Goal: Transaction & Acquisition: Purchase product/service

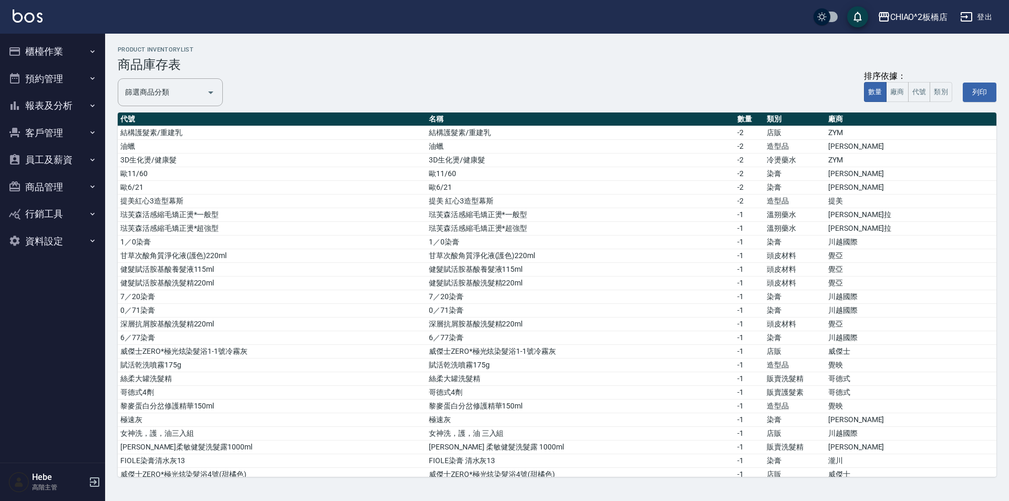
click at [39, 51] on button "櫃檯作業" at bounding box center [52, 51] width 97 height 27
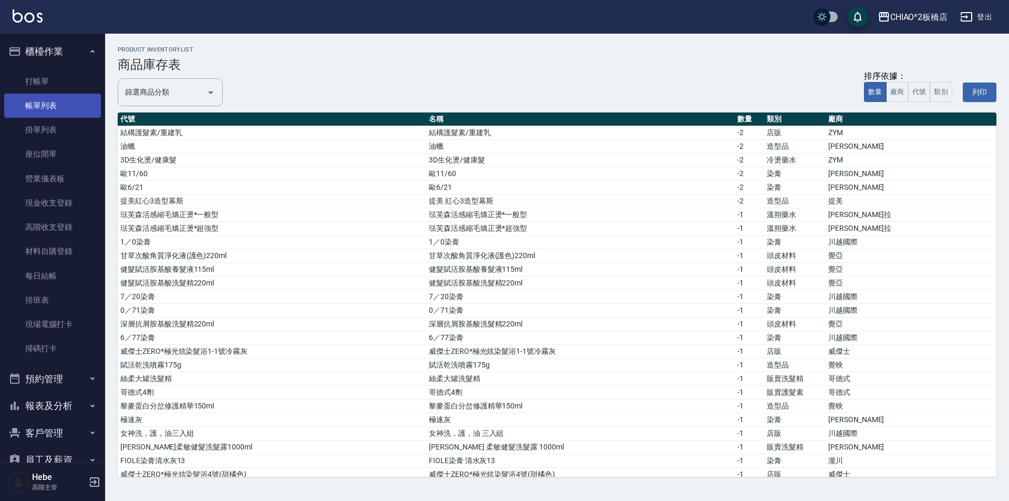
click at [47, 108] on link "帳單列表" at bounding box center [52, 106] width 97 height 24
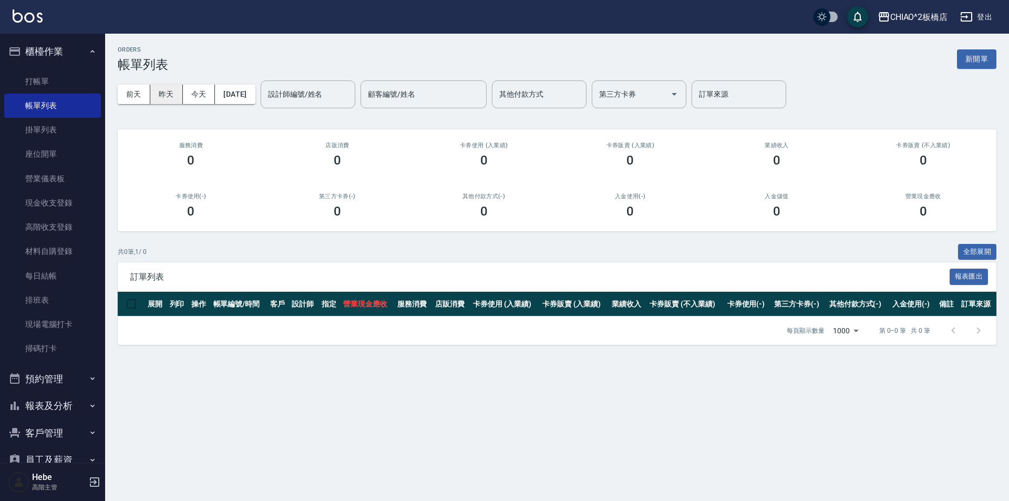
click at [163, 95] on button "昨天" at bounding box center [166, 94] width 33 height 19
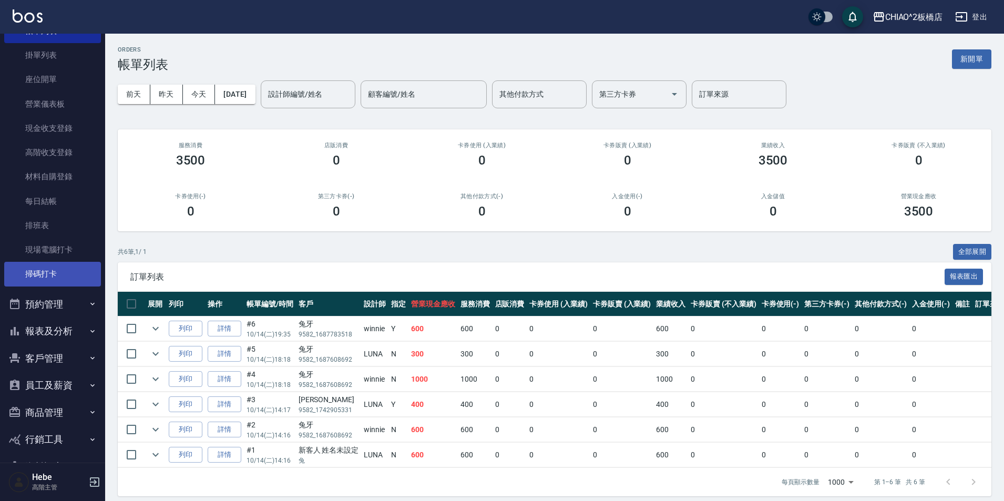
scroll to position [105, 0]
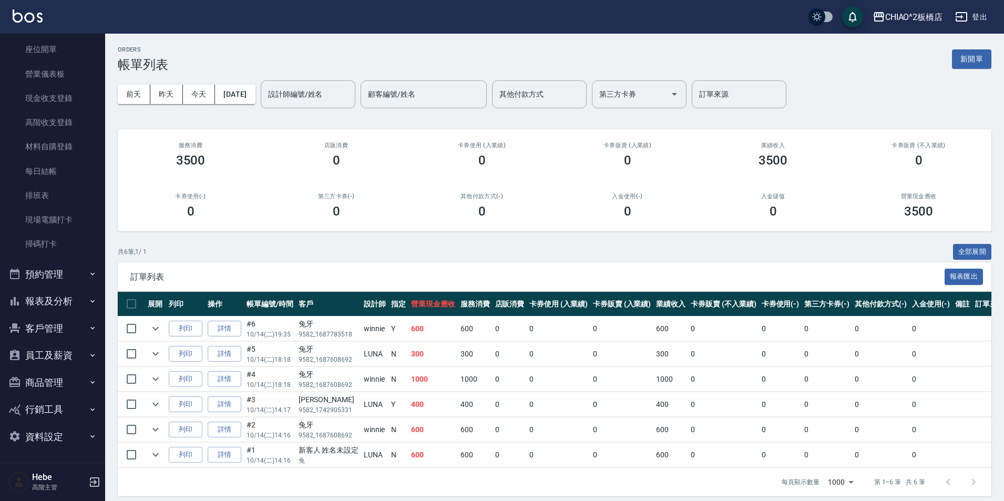
click at [57, 328] on button "客戶管理" at bounding box center [52, 328] width 97 height 27
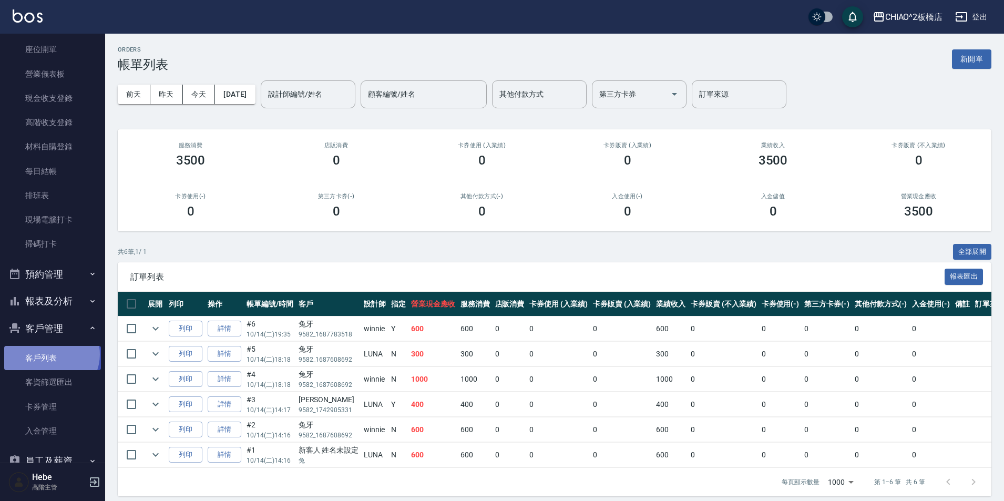
click at [50, 354] on link "客戶列表" at bounding box center [52, 358] width 97 height 24
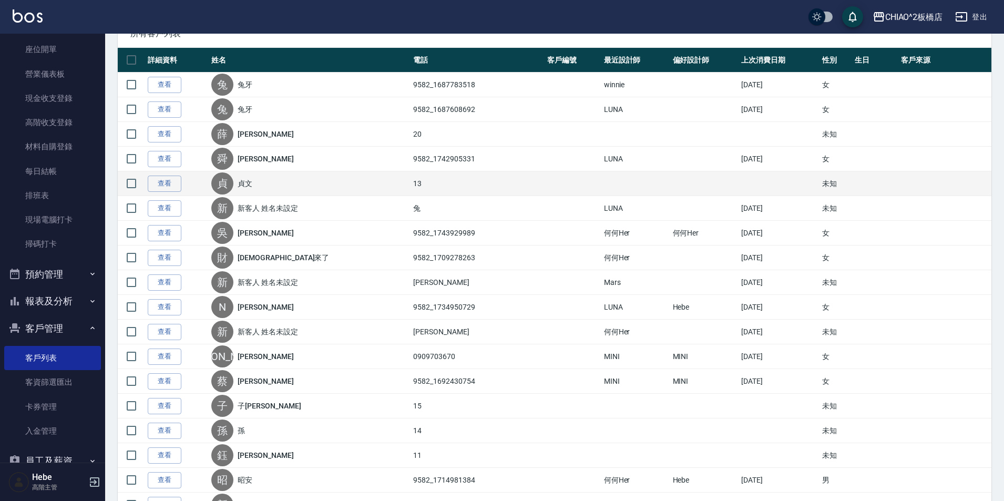
scroll to position [158, 0]
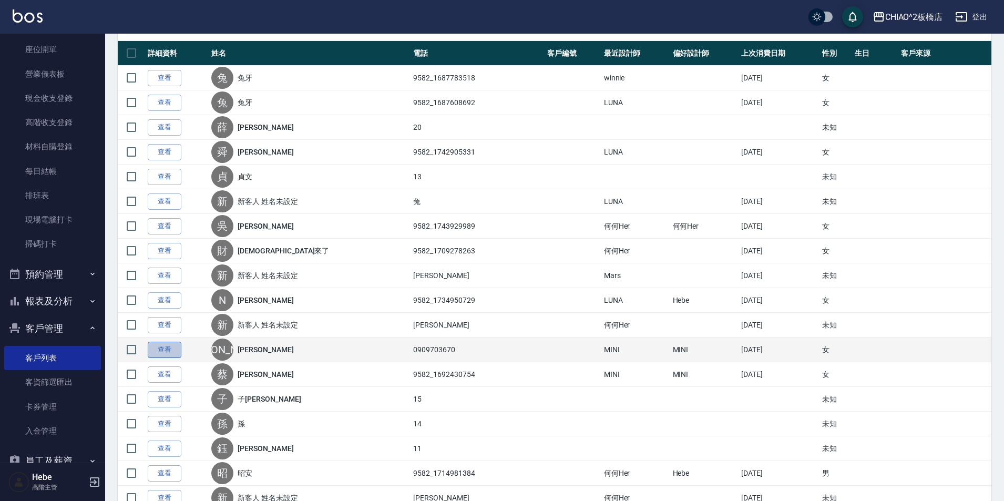
click at [171, 349] on link "查看" at bounding box center [165, 350] width 34 height 16
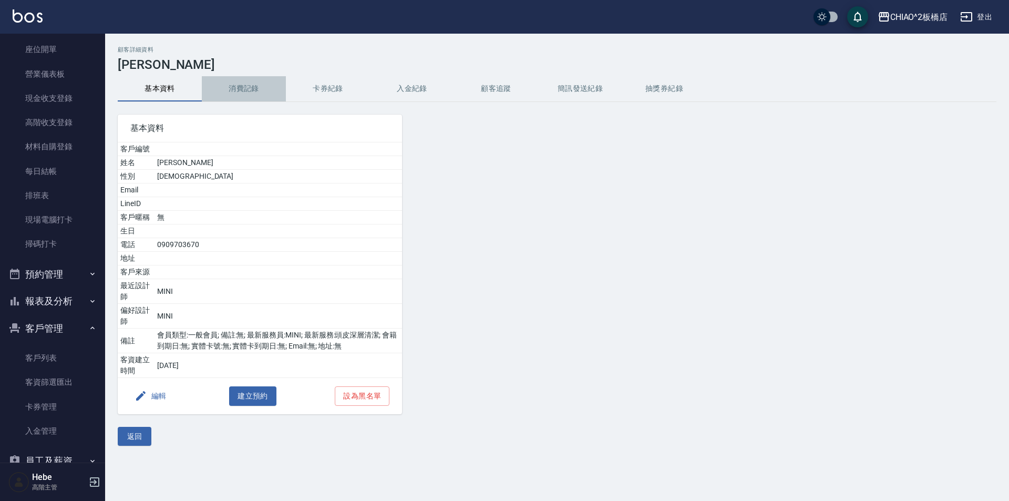
click at [258, 91] on button "消費記錄" at bounding box center [244, 88] width 84 height 25
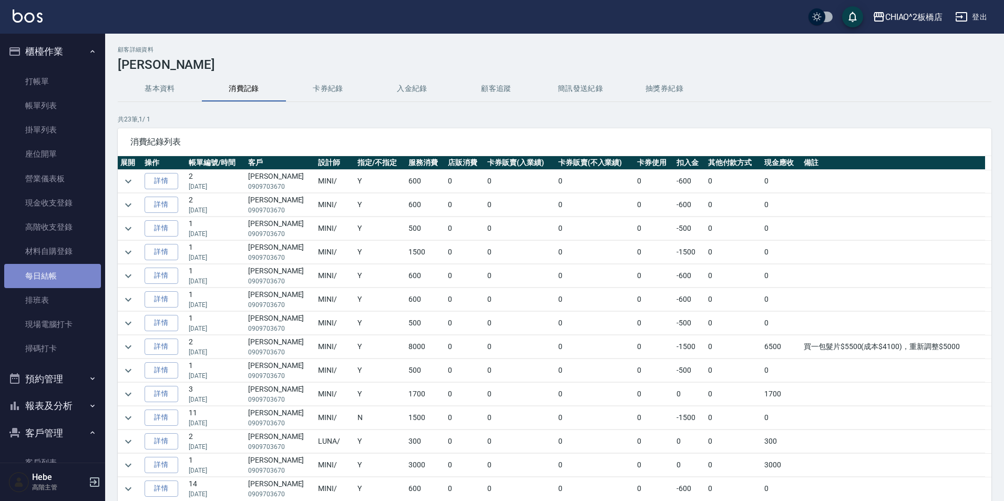
click at [63, 280] on link "每日結帳" at bounding box center [52, 276] width 97 height 24
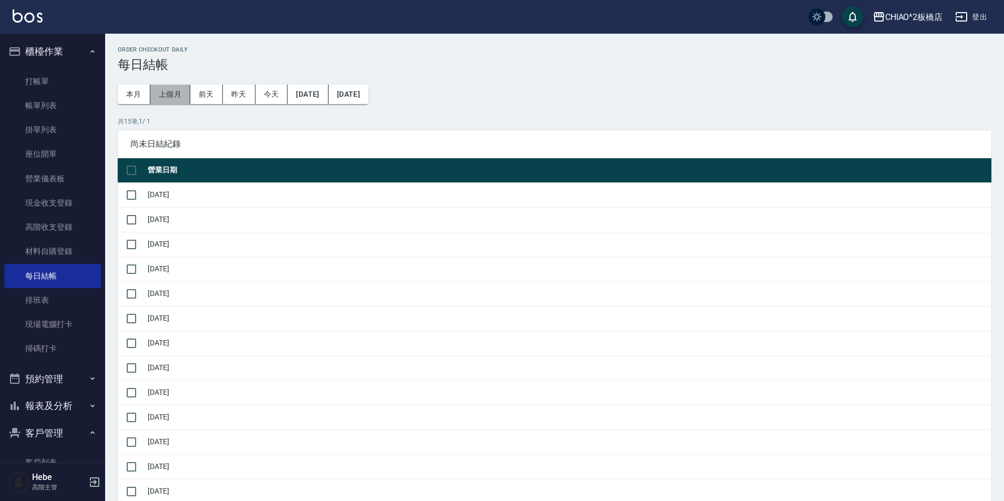
click at [170, 91] on button "上個月" at bounding box center [170, 94] width 40 height 19
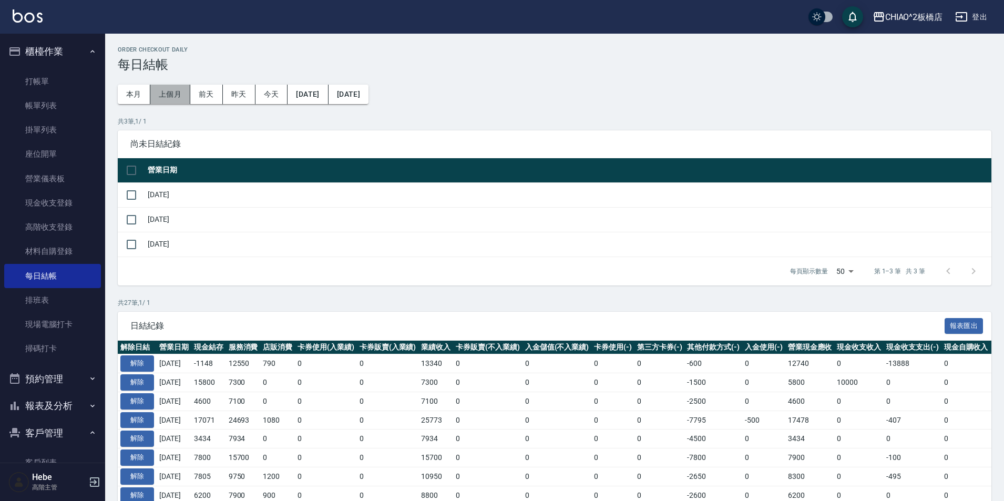
click at [173, 95] on button "上個月" at bounding box center [170, 94] width 40 height 19
click at [313, 100] on button "[DATE]" at bounding box center [307, 94] width 40 height 19
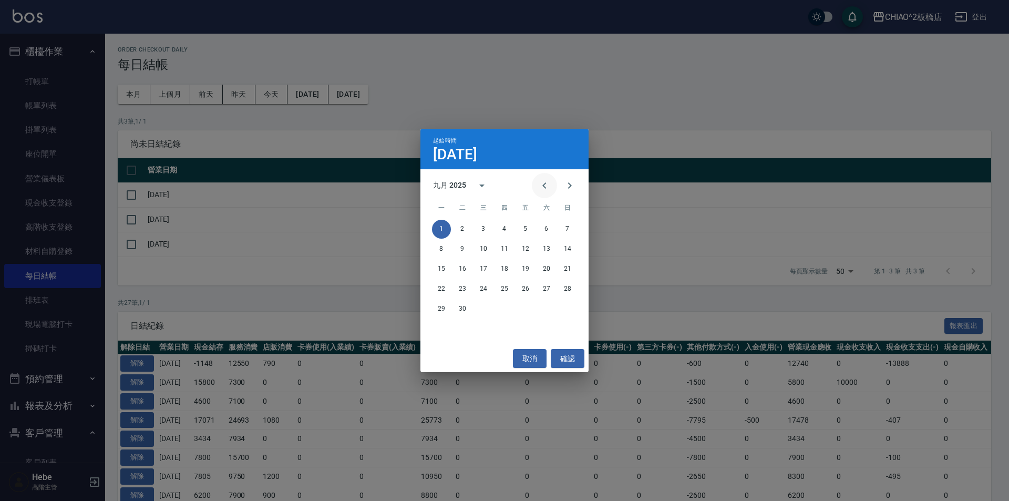
click at [503, 185] on icon "Previous month" at bounding box center [544, 185] width 13 height 13
click at [503, 229] on button "1" at bounding box center [525, 229] width 19 height 19
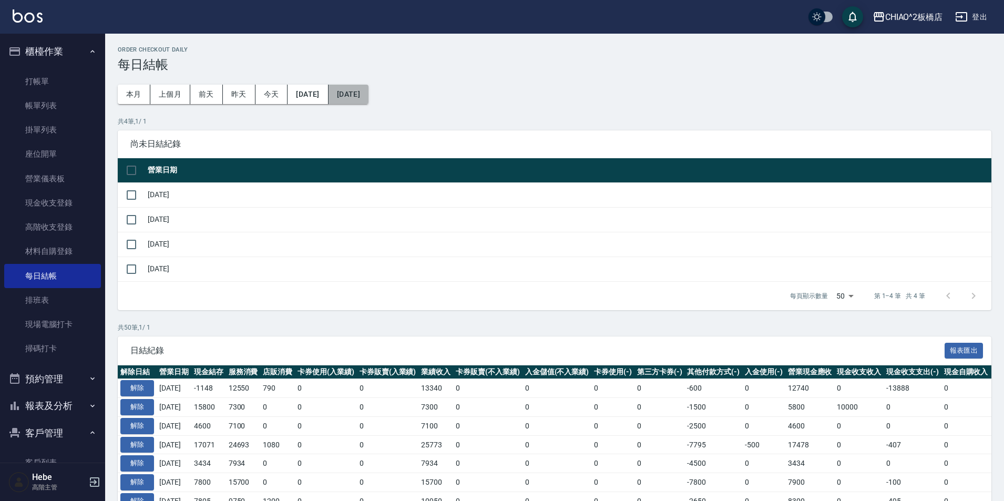
click at [366, 94] on button "[DATE]" at bounding box center [348, 94] width 40 height 19
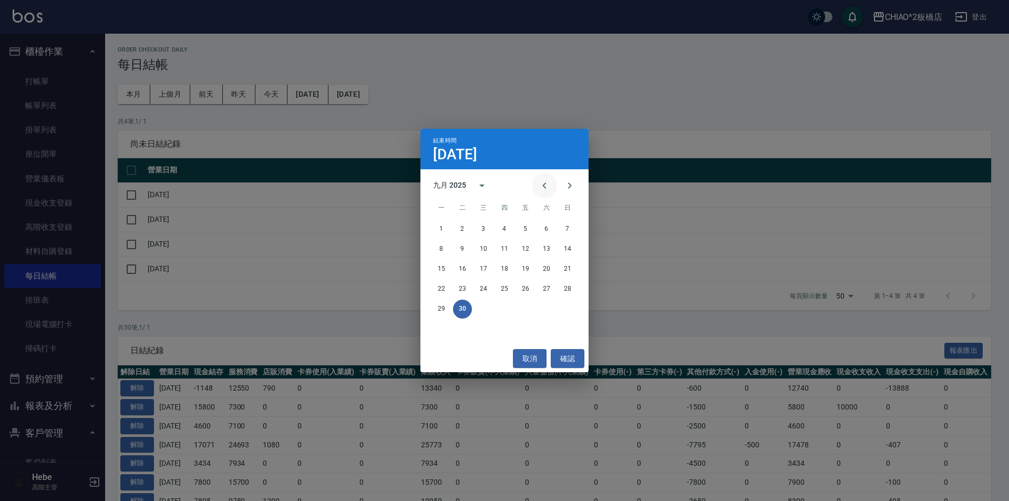
click at [503, 185] on icon "Previous month" at bounding box center [544, 185] width 13 height 13
click at [502, 273] on button "14" at bounding box center [504, 269] width 19 height 19
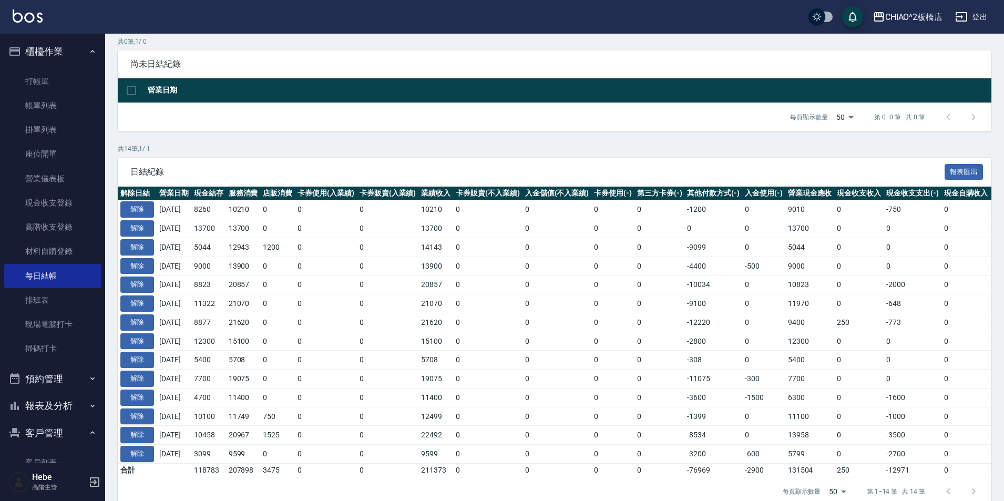
scroll to position [105, 0]
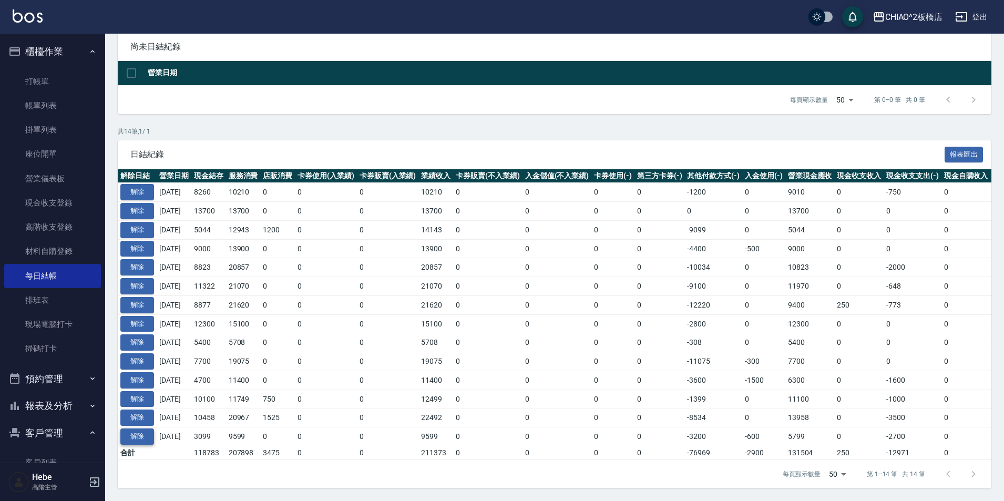
click at [133, 428] on button "解除" at bounding box center [137, 436] width 34 height 16
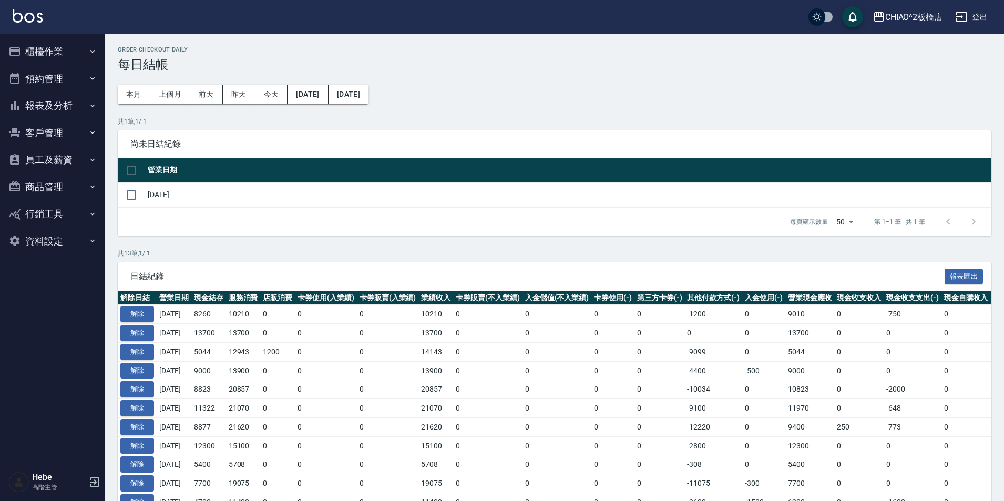
scroll to position [105, 0]
click at [63, 132] on button "客戶管理" at bounding box center [52, 132] width 97 height 27
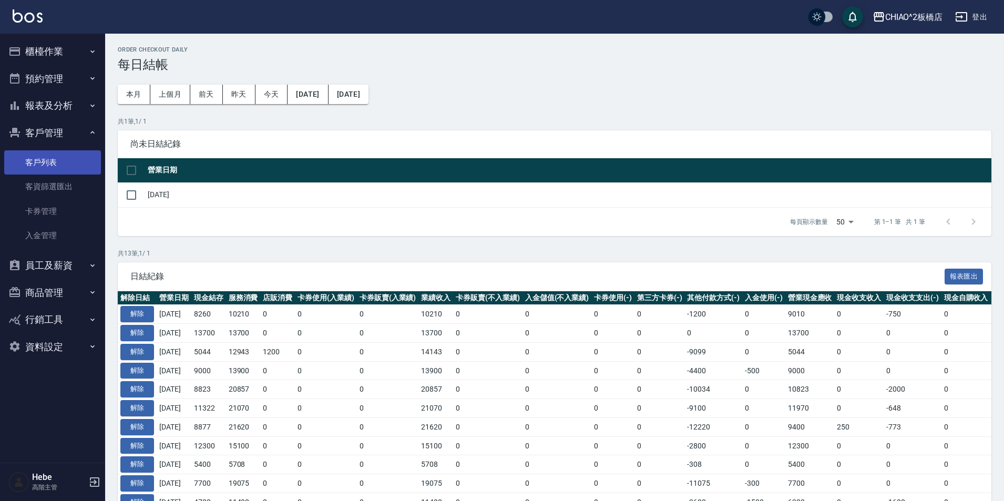
click at [63, 155] on link "客戶列表" at bounding box center [52, 162] width 97 height 24
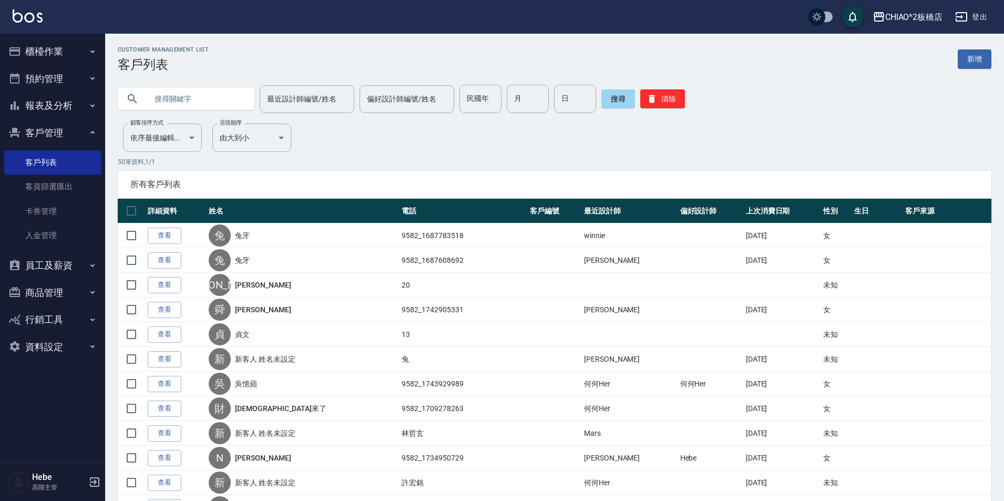
click at [199, 100] on input "text" at bounding box center [196, 99] width 99 height 28
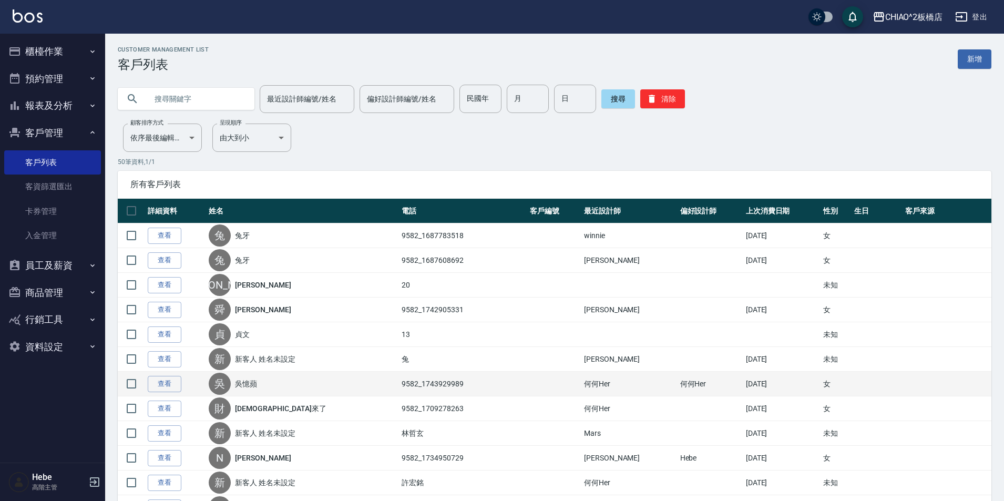
scroll to position [210, 0]
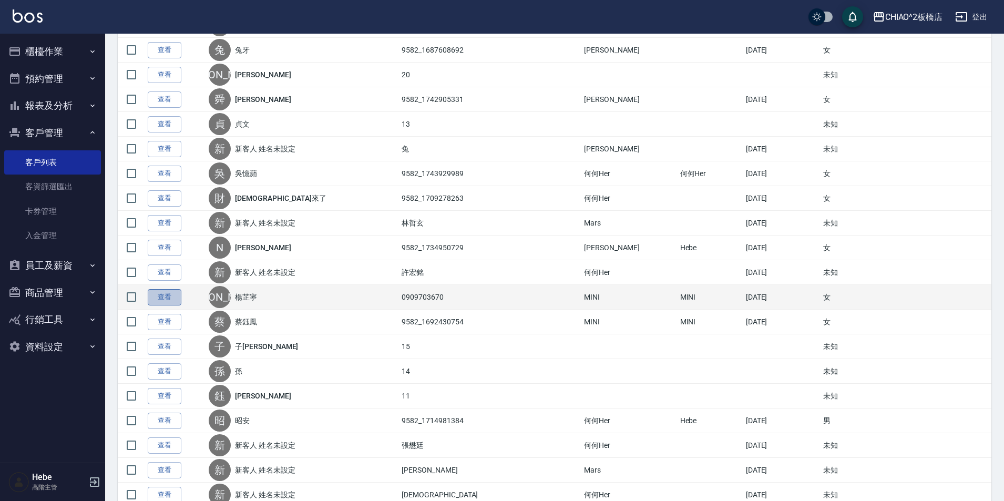
click at [159, 299] on link "查看" at bounding box center [165, 297] width 34 height 16
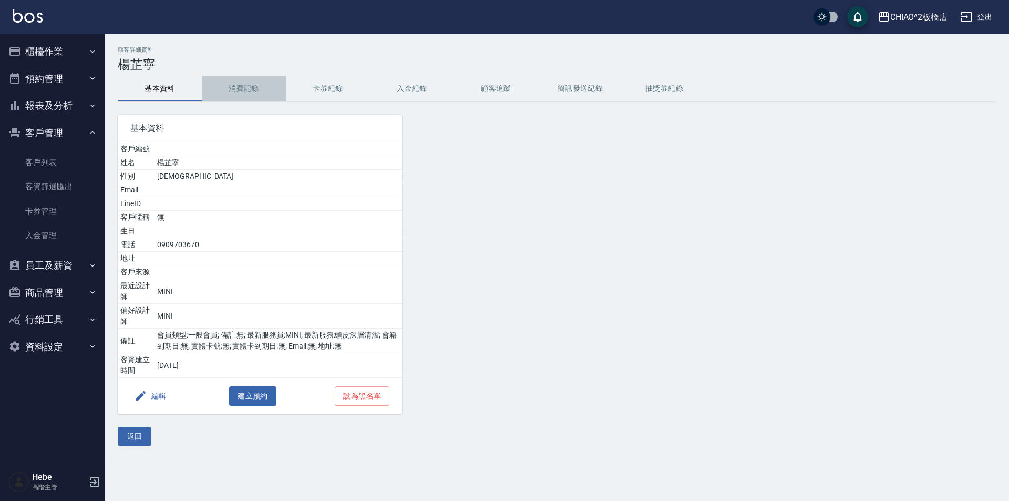
click at [257, 95] on button "消費記錄" at bounding box center [244, 88] width 84 height 25
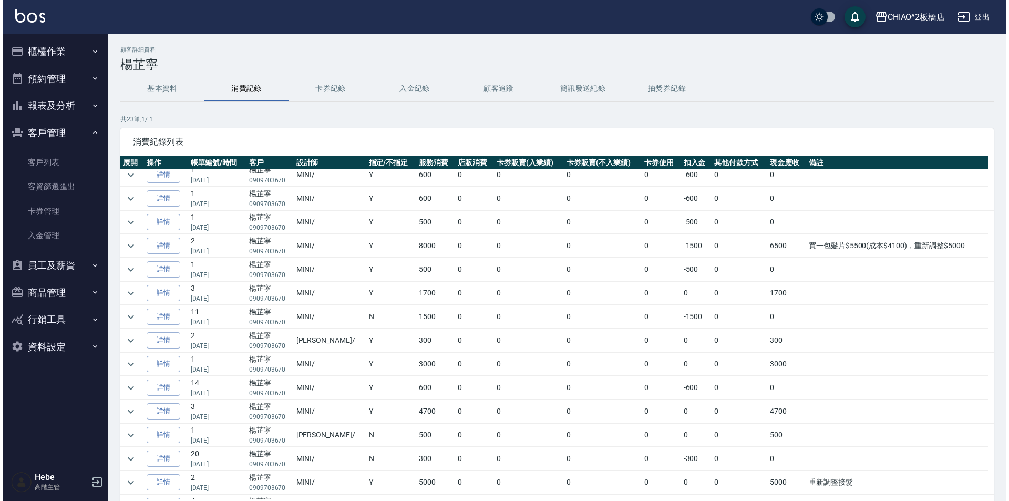
scroll to position [105, 0]
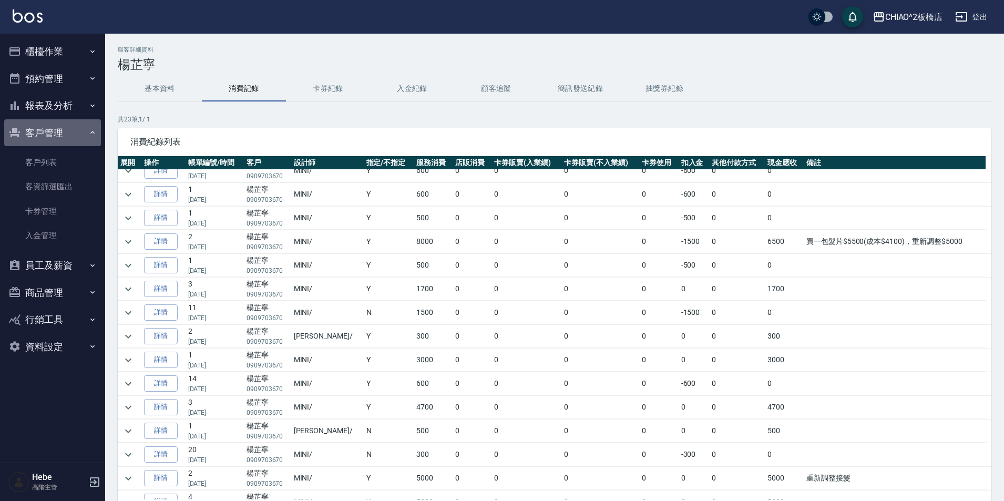
click at [94, 127] on button "客戶管理" at bounding box center [52, 132] width 97 height 27
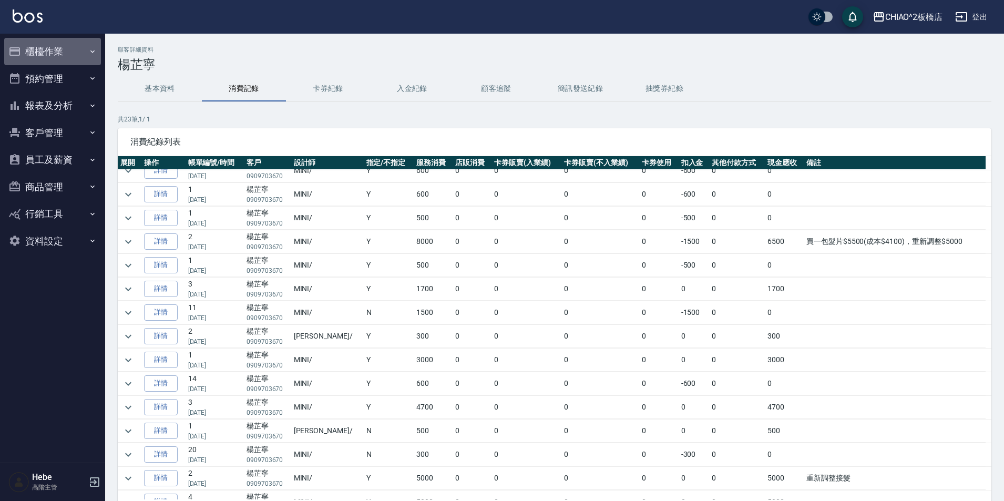
click at [89, 54] on icon "button" at bounding box center [92, 51] width 8 height 8
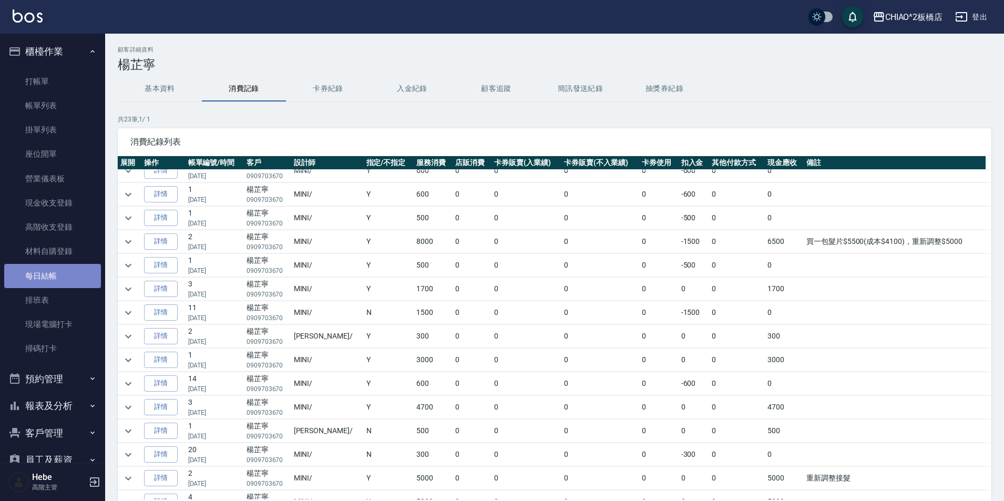
click at [63, 286] on link "每日結帳" at bounding box center [52, 276] width 97 height 24
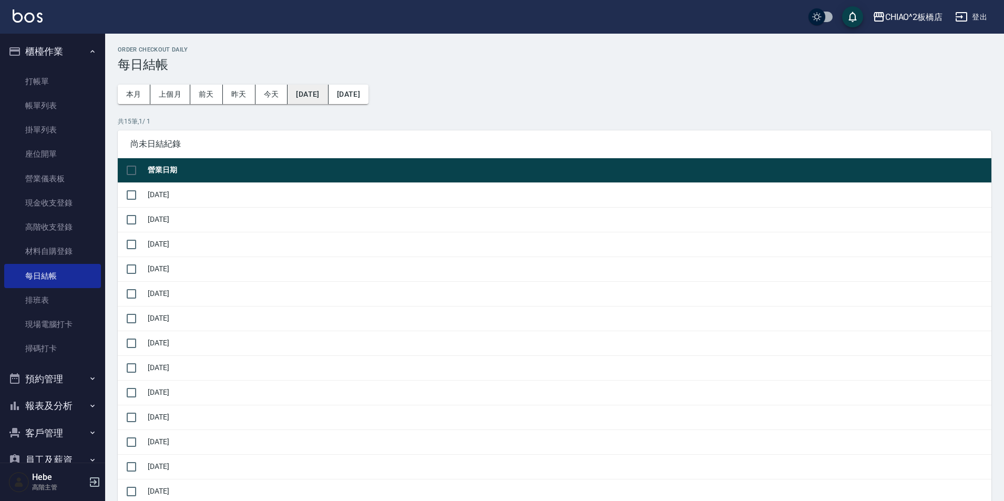
click at [296, 97] on button "2025/09/14" at bounding box center [307, 94] width 40 height 19
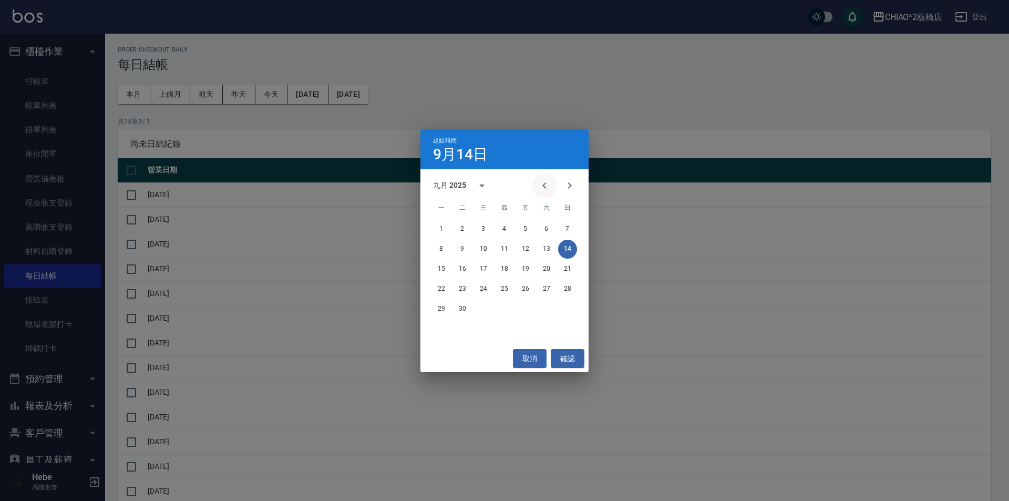
click at [543, 188] on icon "Previous month" at bounding box center [544, 185] width 13 height 13
click at [443, 252] on button "4" at bounding box center [441, 249] width 19 height 19
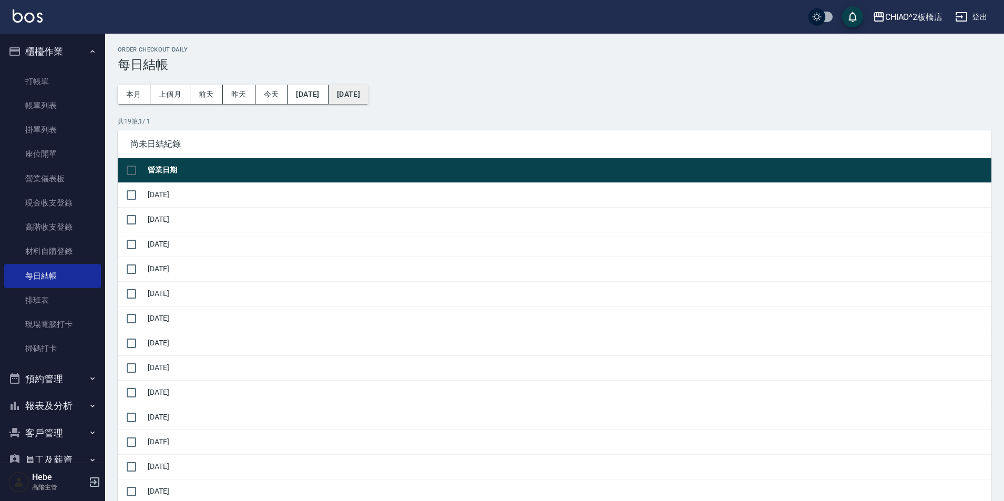
click at [354, 97] on button "2025/10/15" at bounding box center [348, 94] width 40 height 19
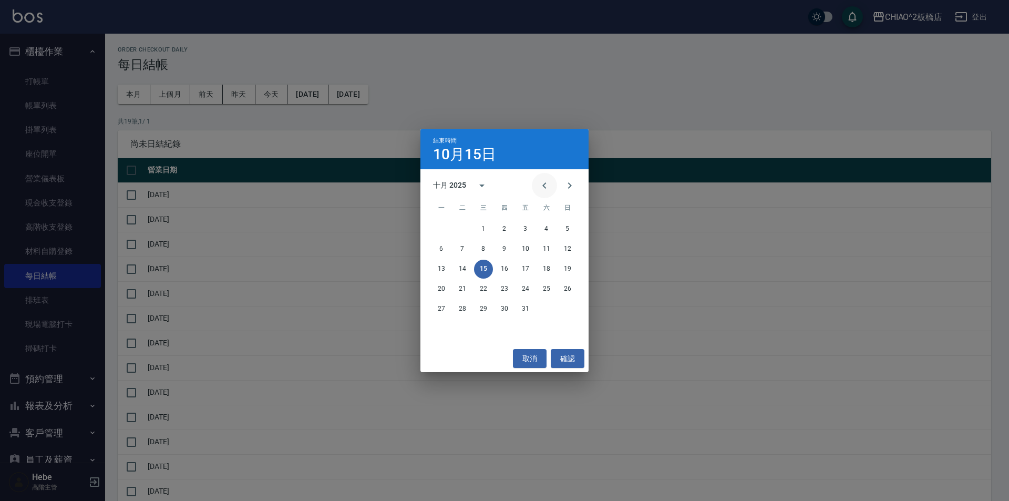
click at [543, 183] on icon "Previous month" at bounding box center [544, 185] width 13 height 13
click at [541, 190] on icon "Previous month" at bounding box center [544, 185] width 13 height 13
click at [436, 251] on button "4" at bounding box center [441, 249] width 19 height 19
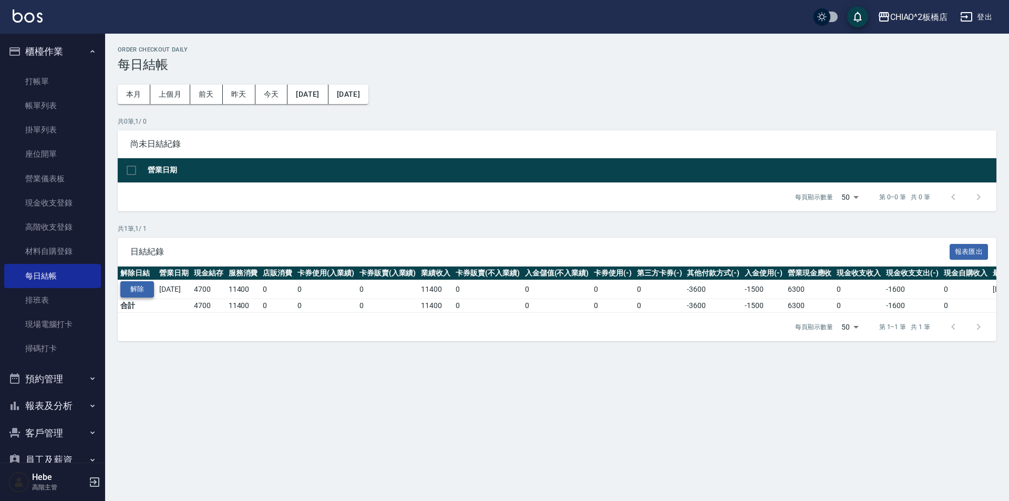
click at [142, 288] on button "解除" at bounding box center [137, 289] width 34 height 16
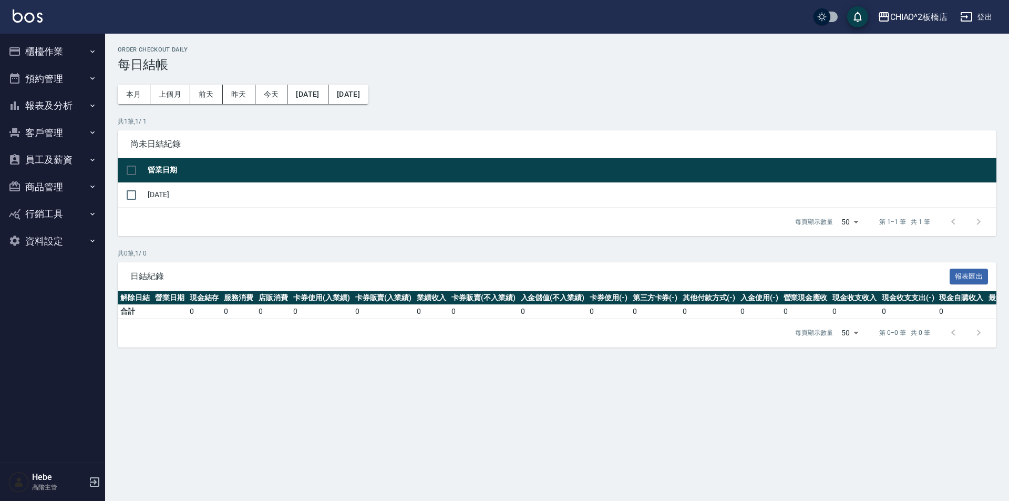
click at [62, 58] on button "櫃檯作業" at bounding box center [52, 51] width 97 height 27
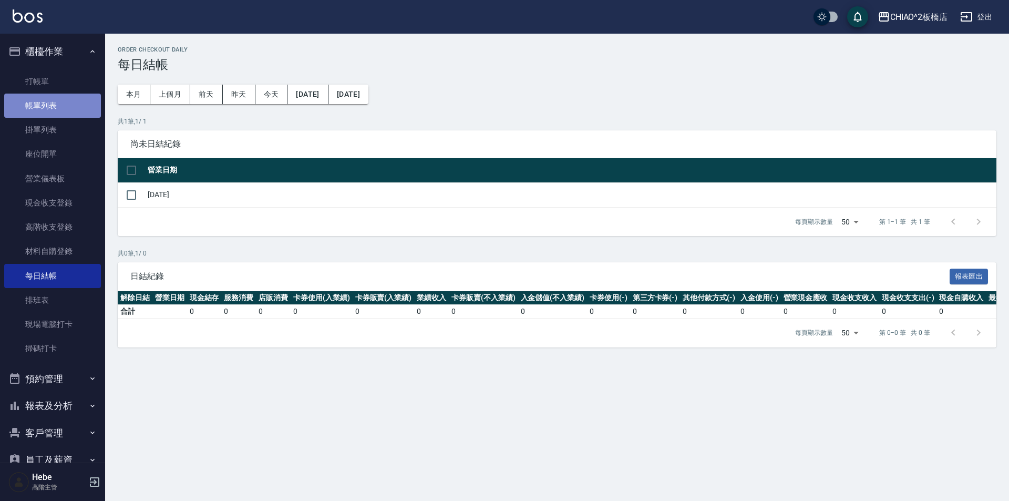
click at [66, 102] on link "帳單列表" at bounding box center [52, 106] width 97 height 24
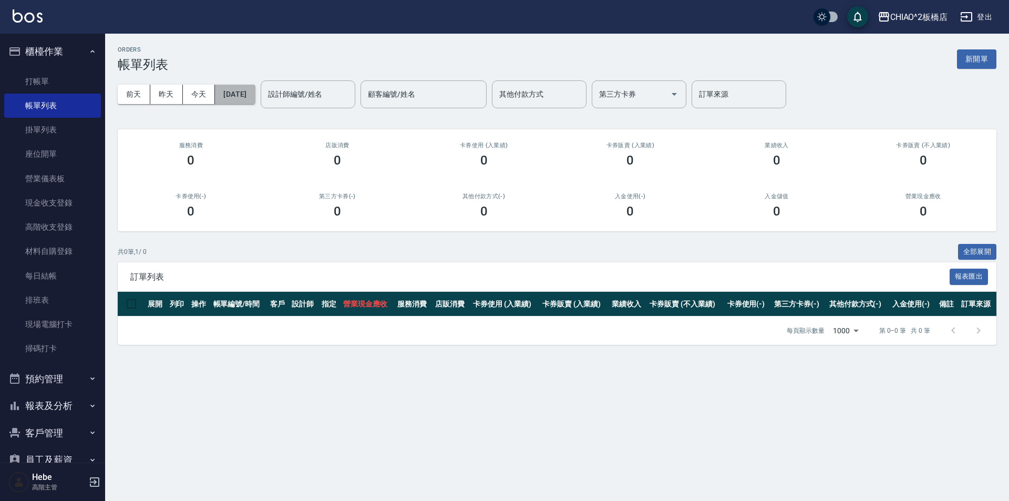
click at [239, 92] on button "[DATE]" at bounding box center [235, 94] width 40 height 19
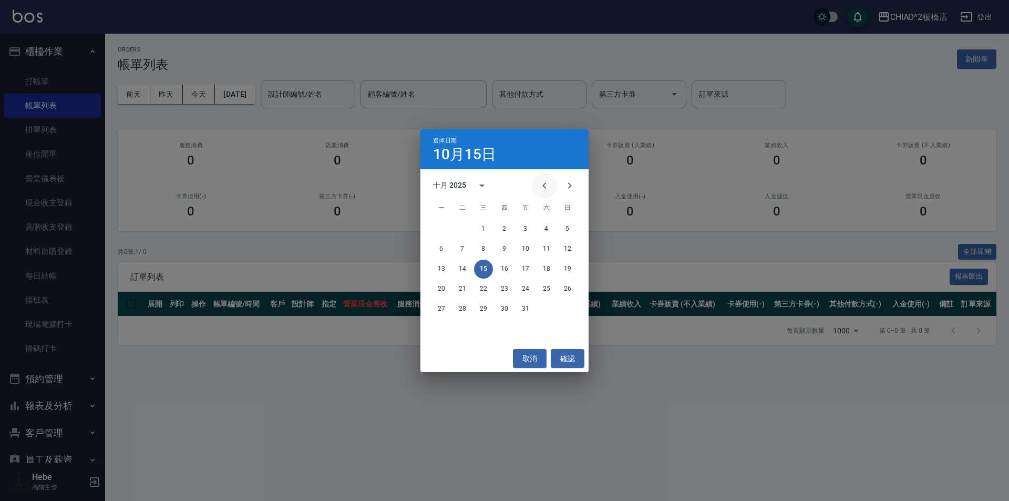
click at [544, 188] on icon "Previous month" at bounding box center [544, 185] width 13 height 13
click at [528, 230] on button "1" at bounding box center [525, 229] width 19 height 19
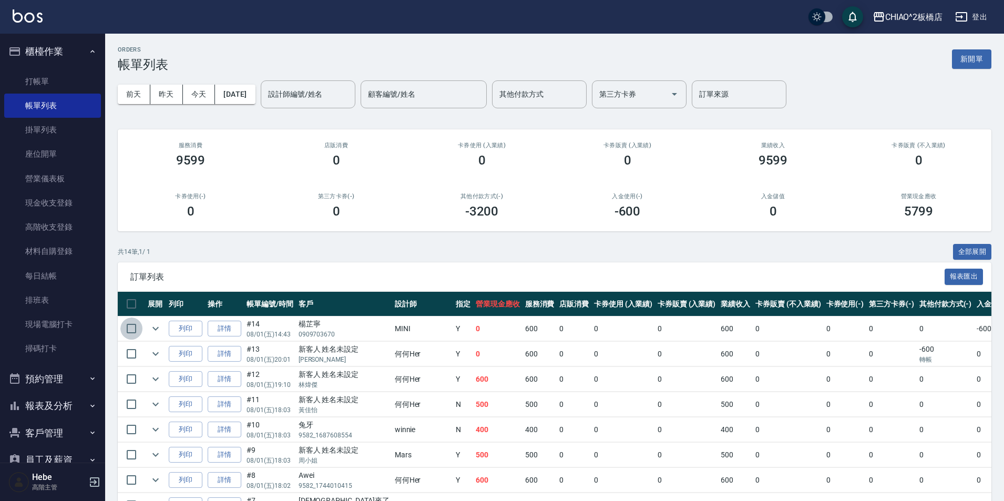
click at [129, 330] on input "checkbox" at bounding box center [131, 328] width 22 height 22
checkbox input "true"
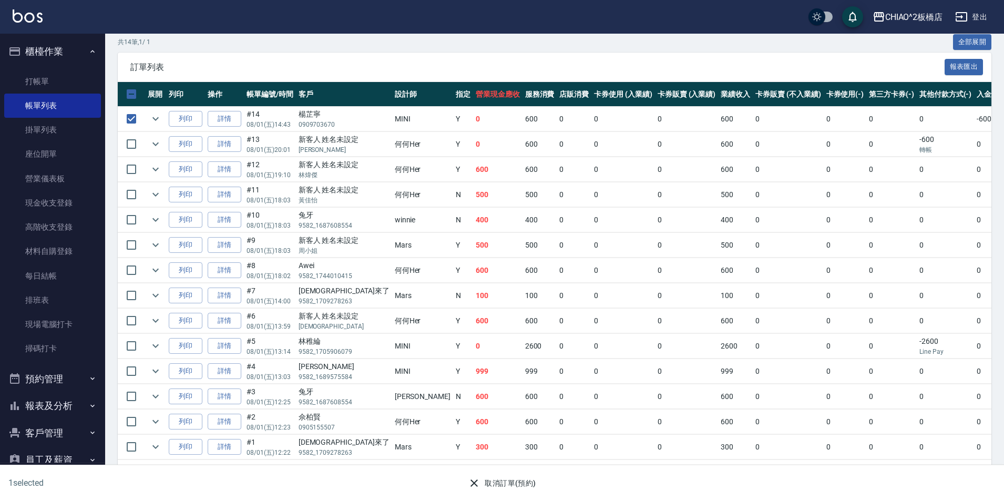
scroll to position [210, 0]
click at [487, 485] on button "取消訂單(預約)" at bounding box center [501, 482] width 76 height 19
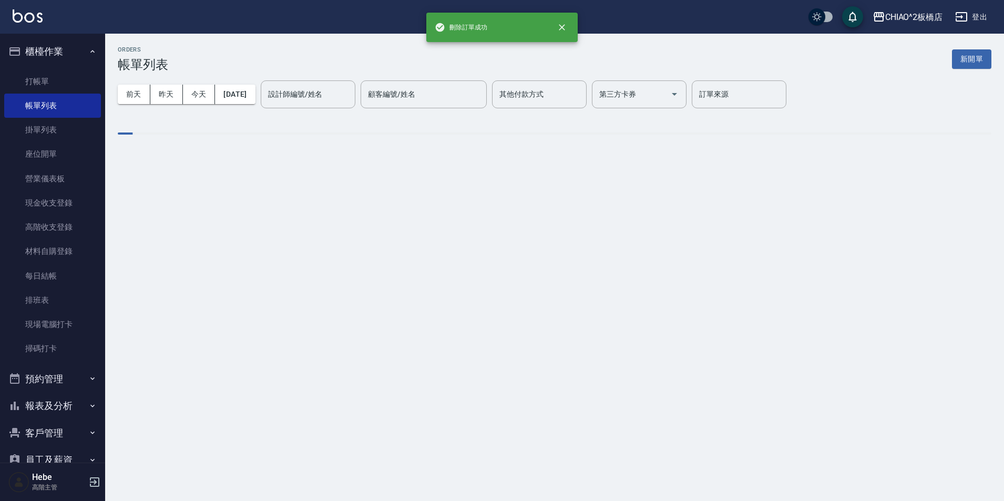
scroll to position [0, 0]
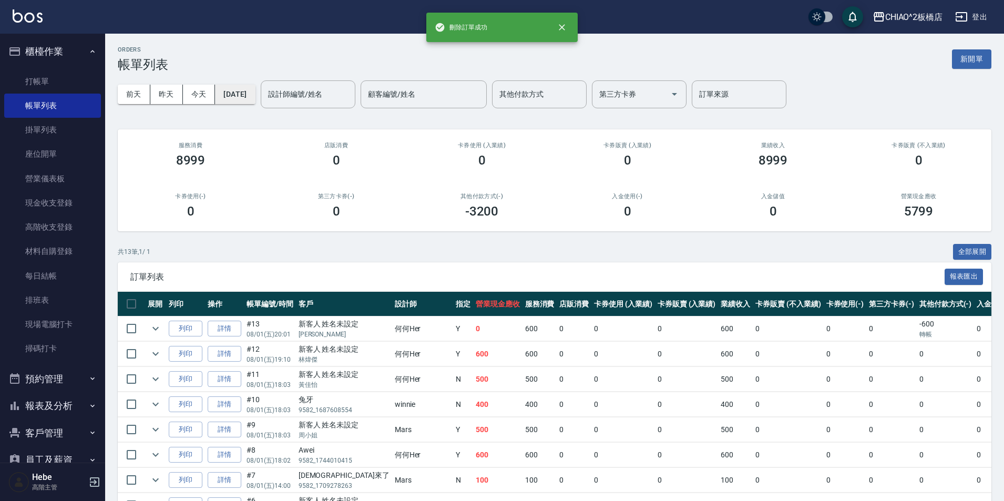
click at [255, 98] on button "[DATE]" at bounding box center [235, 94] width 40 height 19
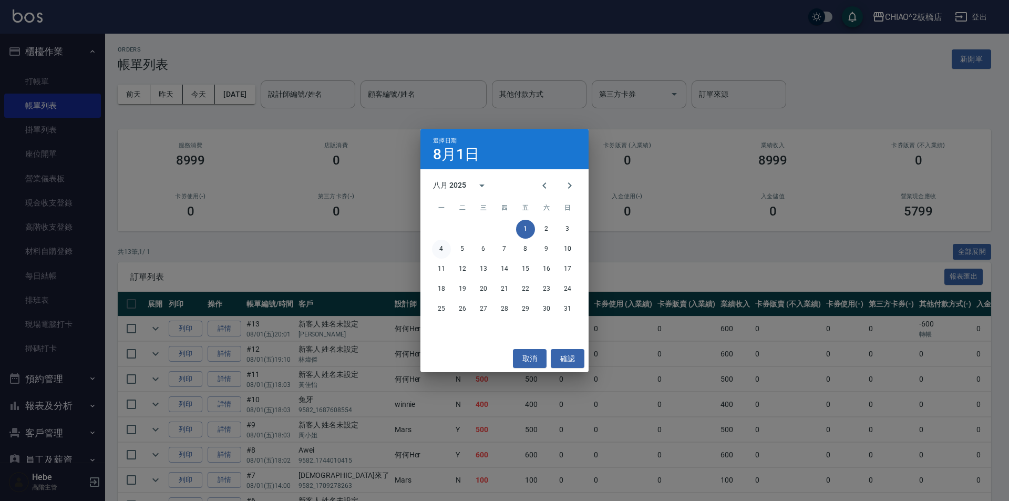
click at [440, 250] on button "4" at bounding box center [441, 249] width 19 height 19
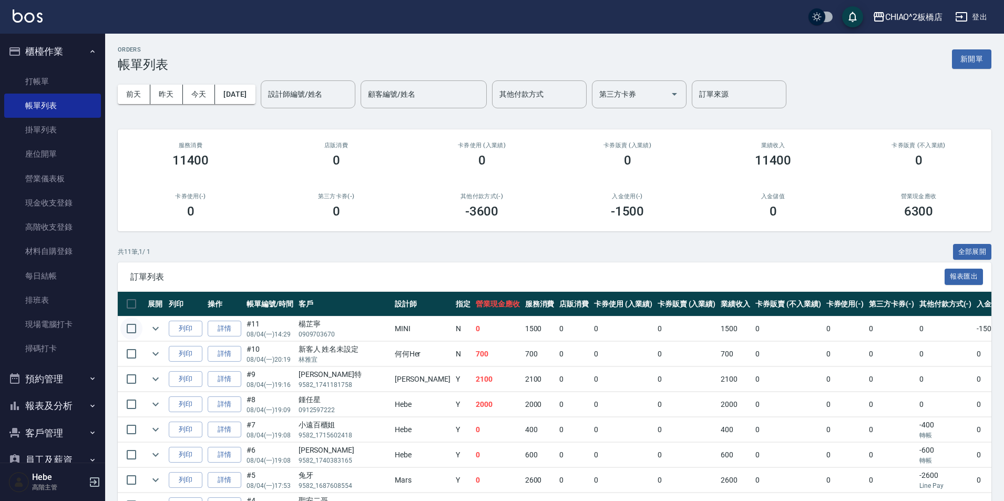
click at [131, 329] on input "checkbox" at bounding box center [131, 328] width 22 height 22
checkbox input "true"
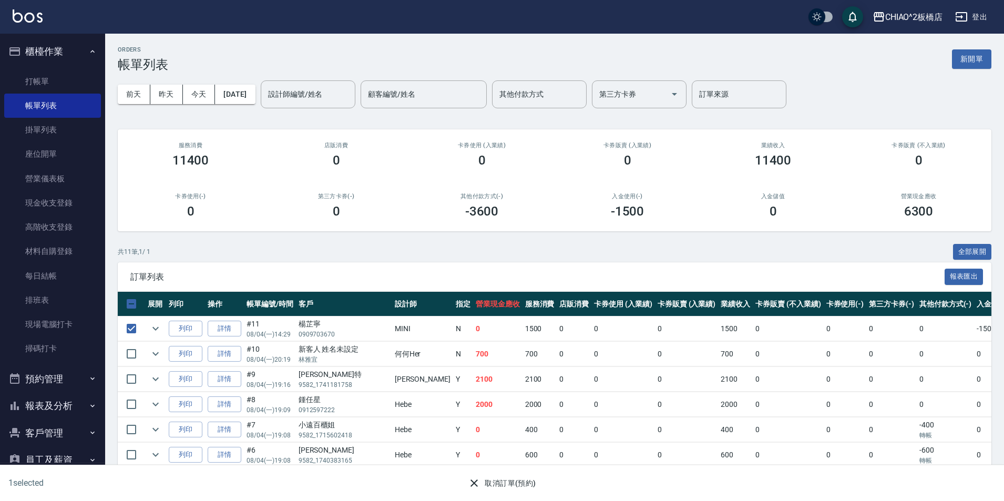
click at [478, 481] on icon "button" at bounding box center [474, 483] width 13 height 13
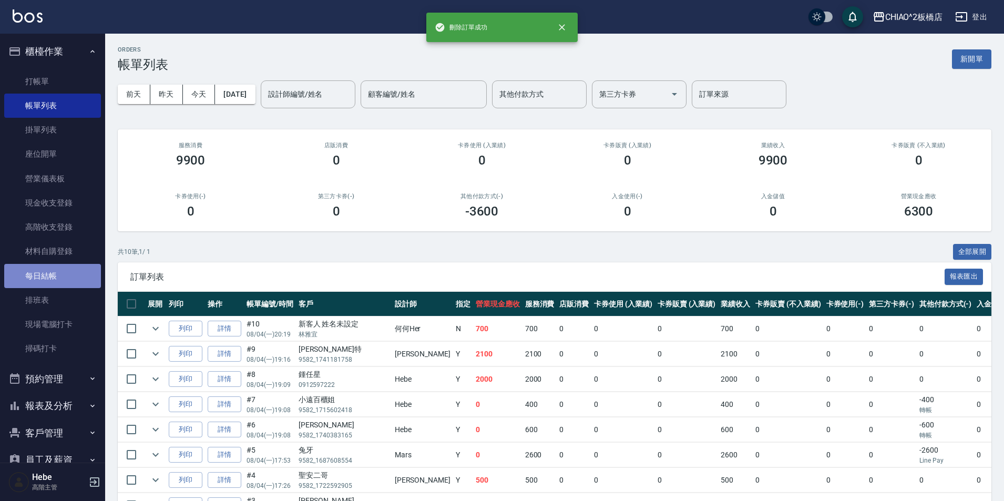
click at [71, 280] on link "每日結帳" at bounding box center [52, 276] width 97 height 24
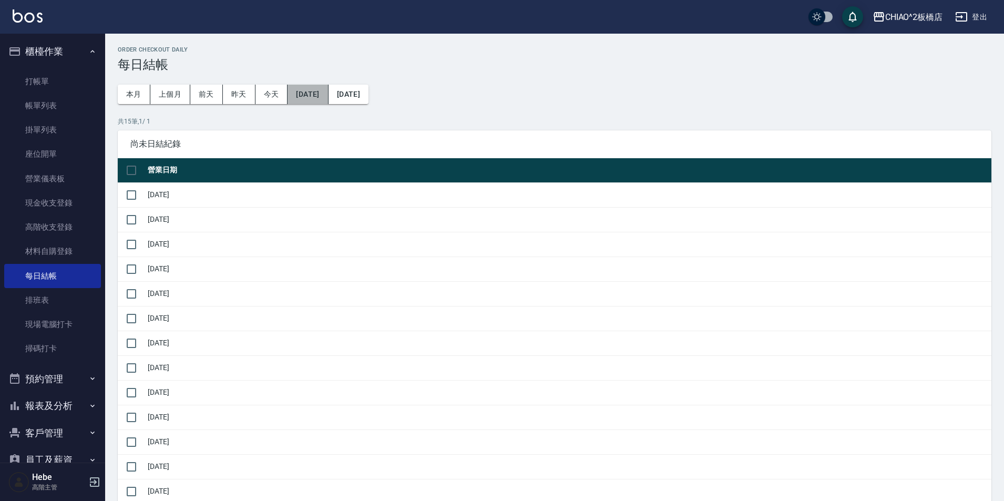
click at [318, 91] on button "[DATE]" at bounding box center [307, 94] width 40 height 19
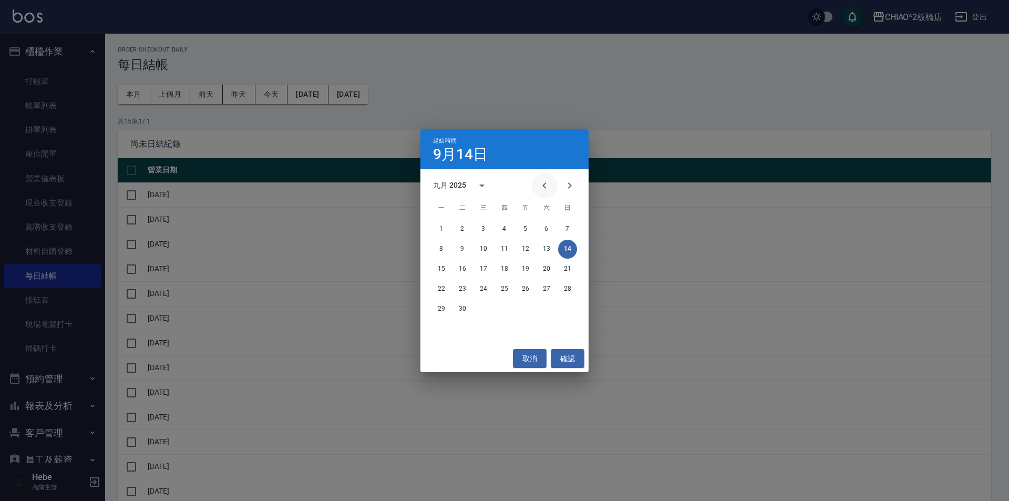
click at [538, 189] on icon "Previous month" at bounding box center [544, 185] width 13 height 13
click at [525, 227] on button "1" at bounding box center [525, 229] width 19 height 19
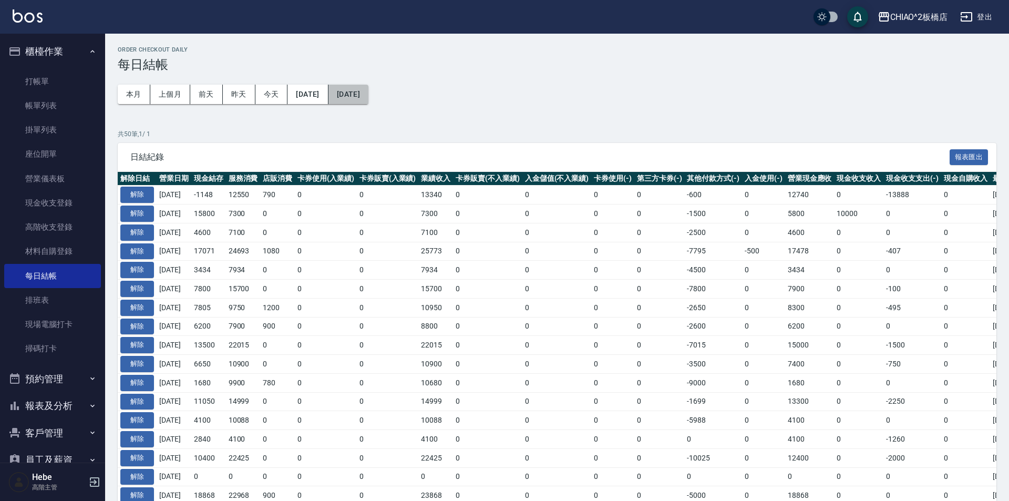
click at [368, 94] on button "[DATE]" at bounding box center [348, 94] width 40 height 19
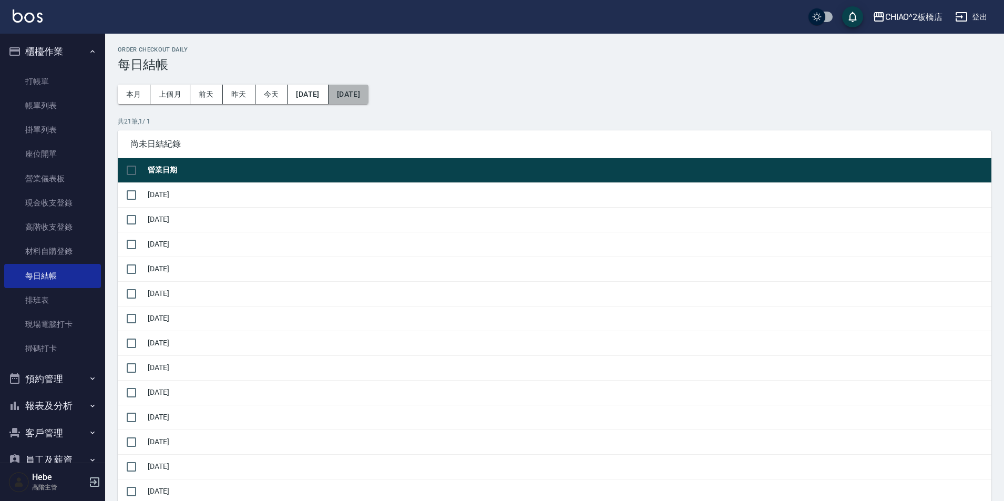
click at [368, 96] on button "[DATE]" at bounding box center [348, 94] width 40 height 19
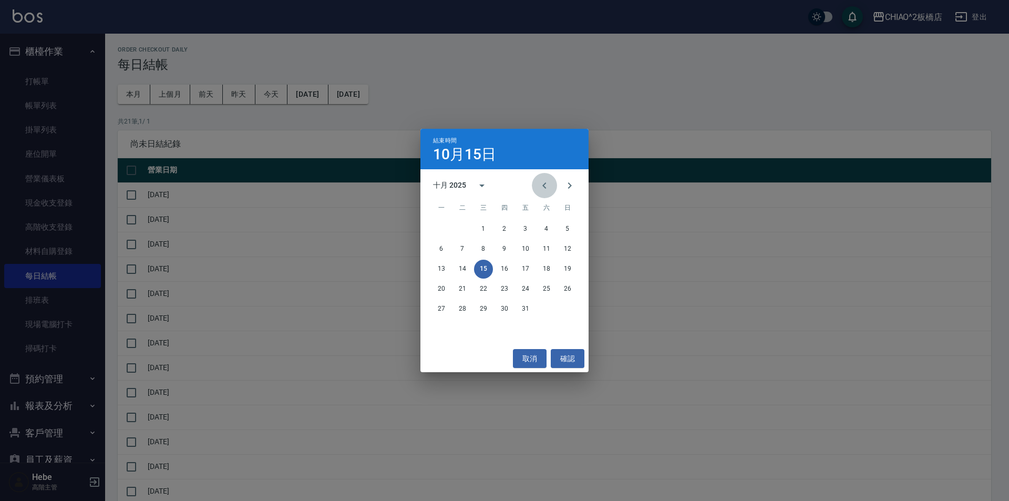
click at [550, 184] on icon "Previous month" at bounding box center [544, 185] width 13 height 13
click at [441, 253] on button "4" at bounding box center [441, 249] width 19 height 19
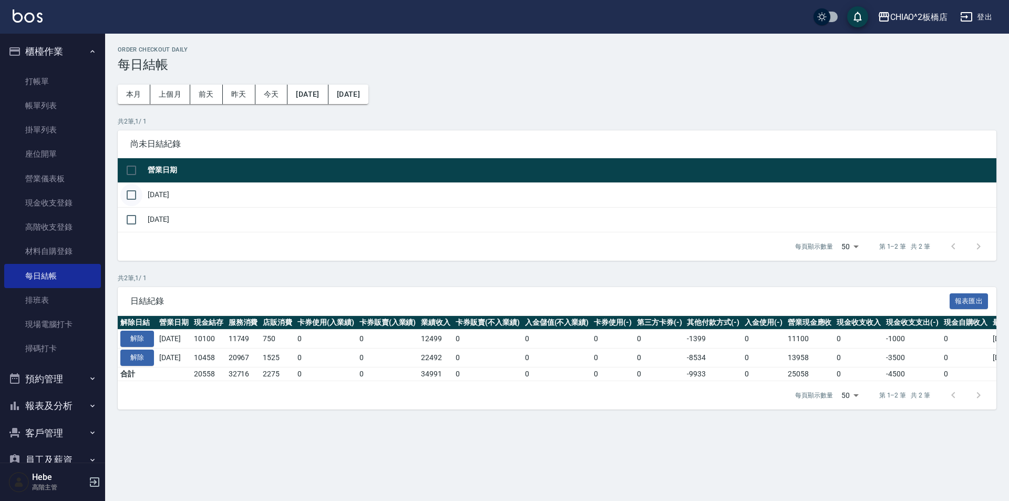
click at [130, 194] on input "checkbox" at bounding box center [131, 195] width 22 height 22
checkbox input "true"
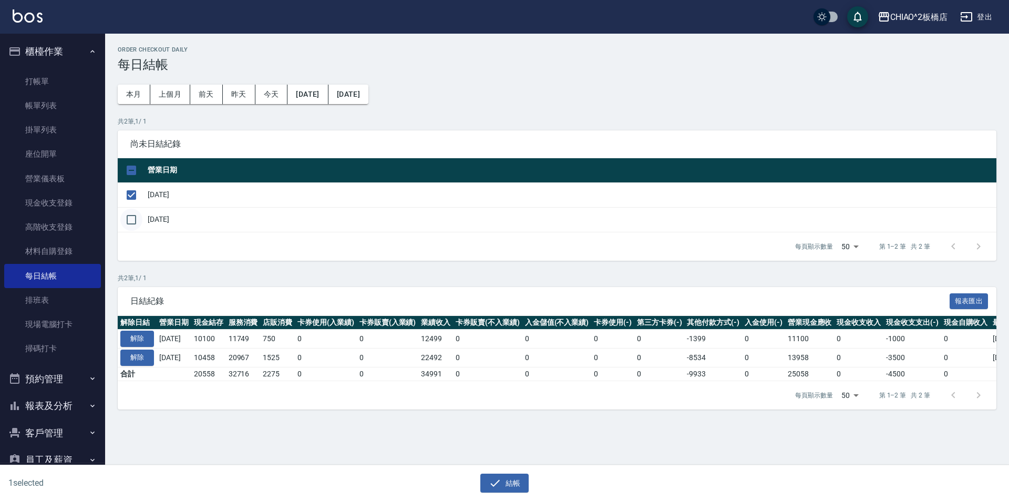
click at [131, 225] on input "checkbox" at bounding box center [131, 220] width 22 height 22
checkbox input "true"
click at [508, 489] on button "結帳" at bounding box center [504, 482] width 49 height 19
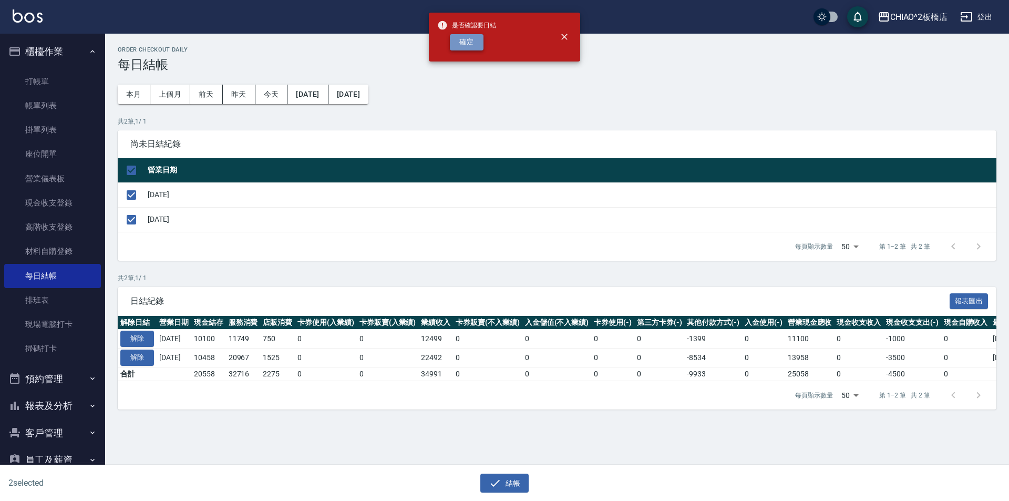
click at [466, 46] on button "確定" at bounding box center [467, 42] width 34 height 16
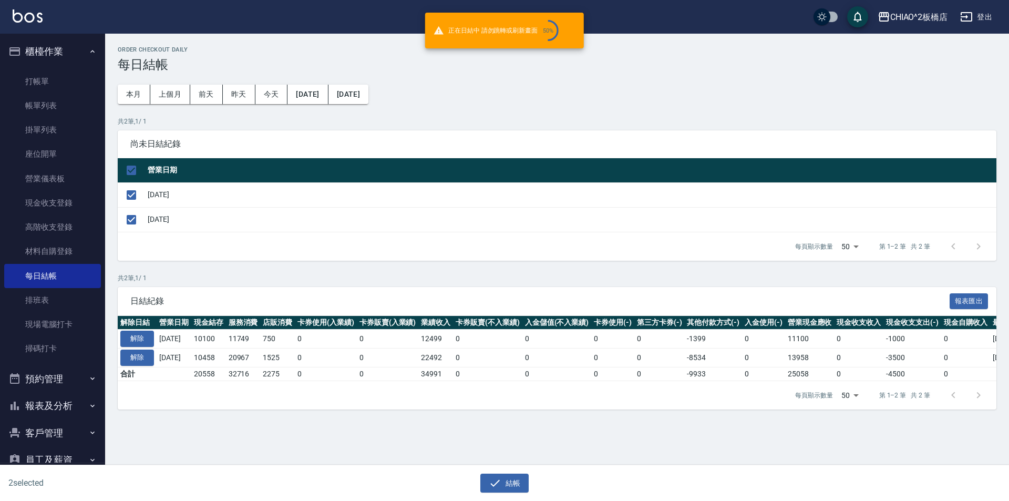
checkbox input "false"
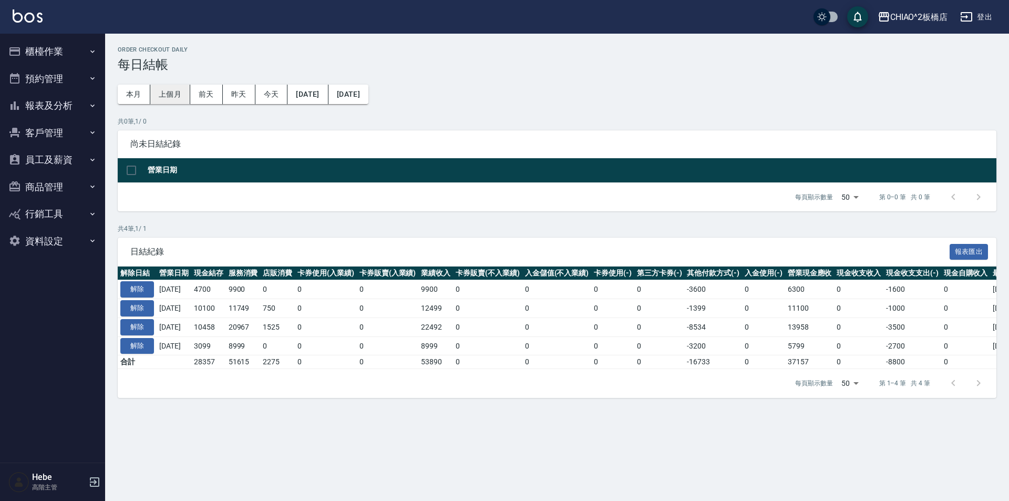
click at [174, 92] on button "上個月" at bounding box center [170, 94] width 40 height 19
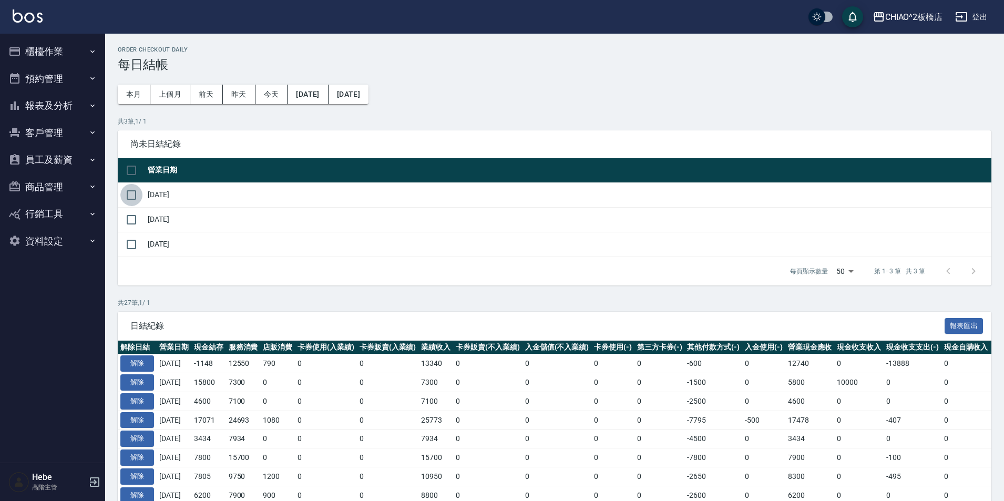
click at [130, 198] on input "checkbox" at bounding box center [131, 195] width 22 height 22
checkbox input "true"
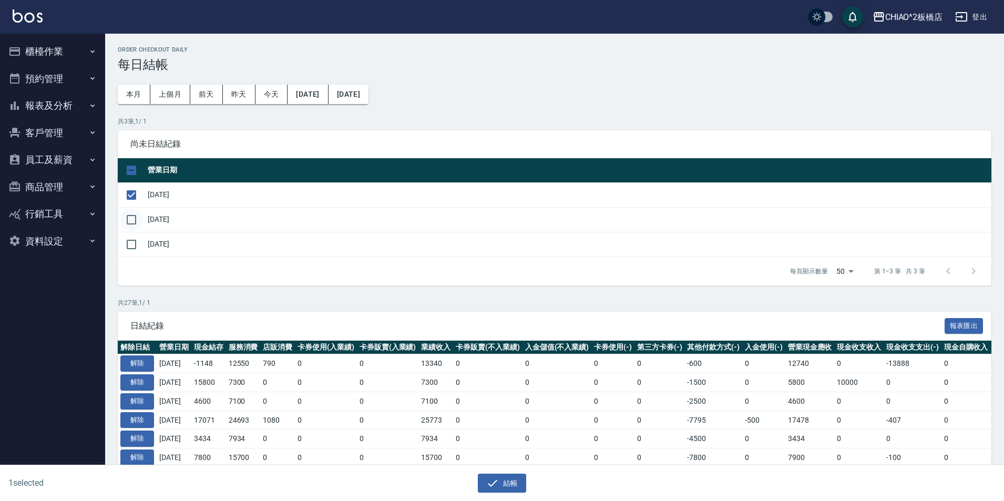
click at [137, 224] on input "checkbox" at bounding box center [131, 220] width 22 height 22
checkbox input "true"
click at [132, 248] on input "checkbox" at bounding box center [131, 244] width 22 height 22
checkbox input "true"
click at [492, 480] on icon "button" at bounding box center [492, 483] width 13 height 13
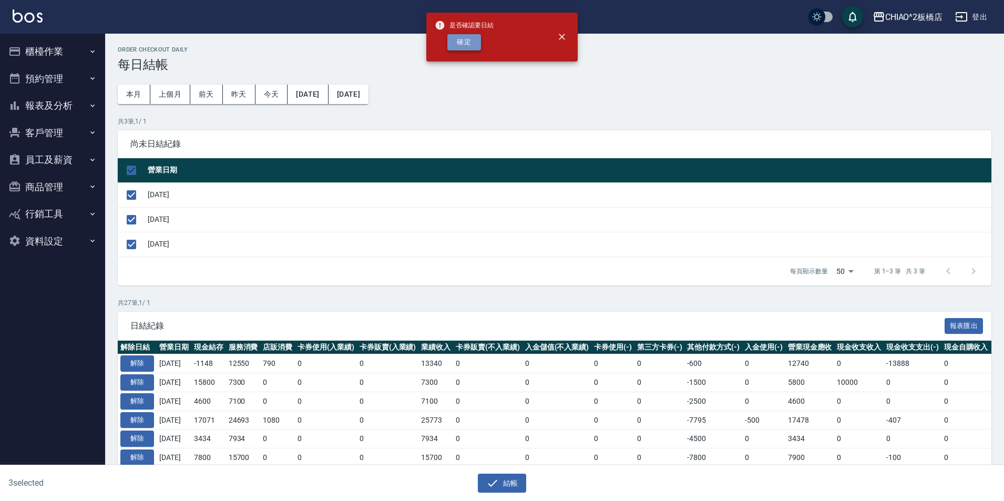
click at [469, 39] on button "確定" at bounding box center [464, 42] width 34 height 16
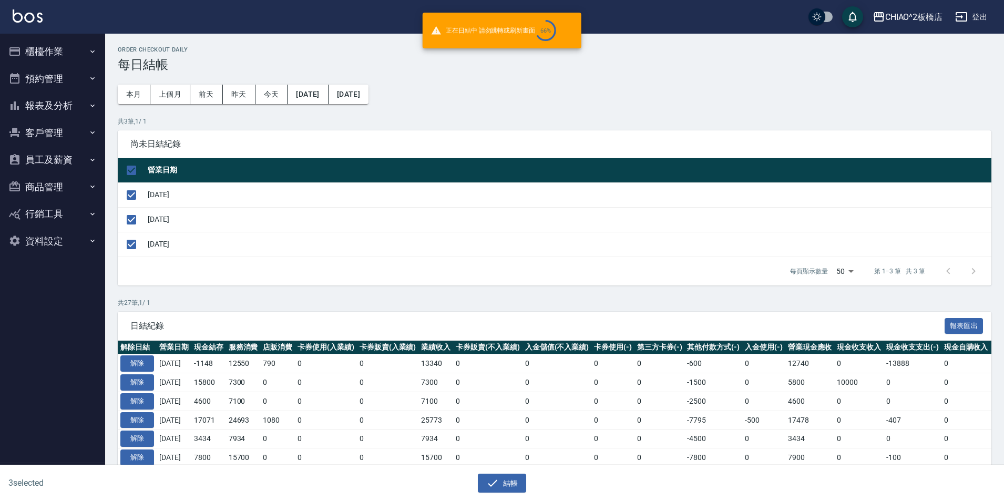
checkbox input "false"
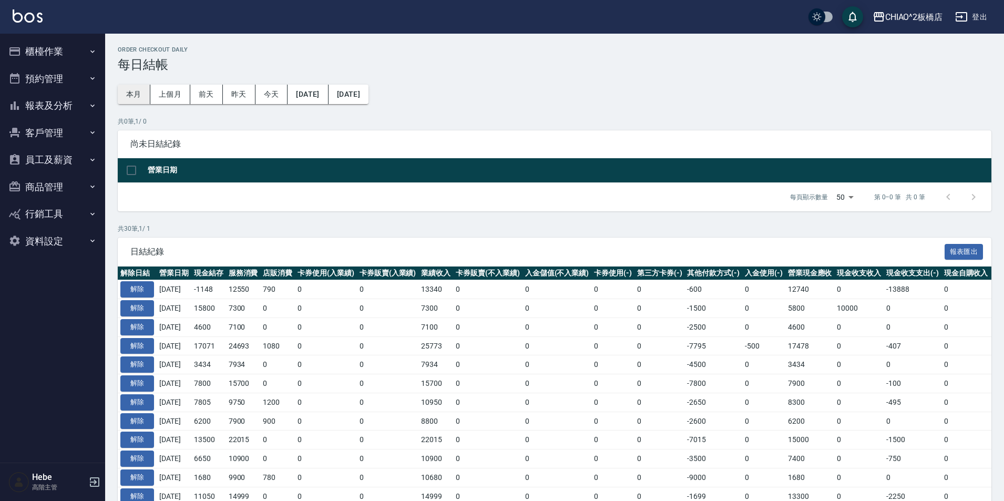
click at [125, 91] on button "本月" at bounding box center [134, 94] width 33 height 19
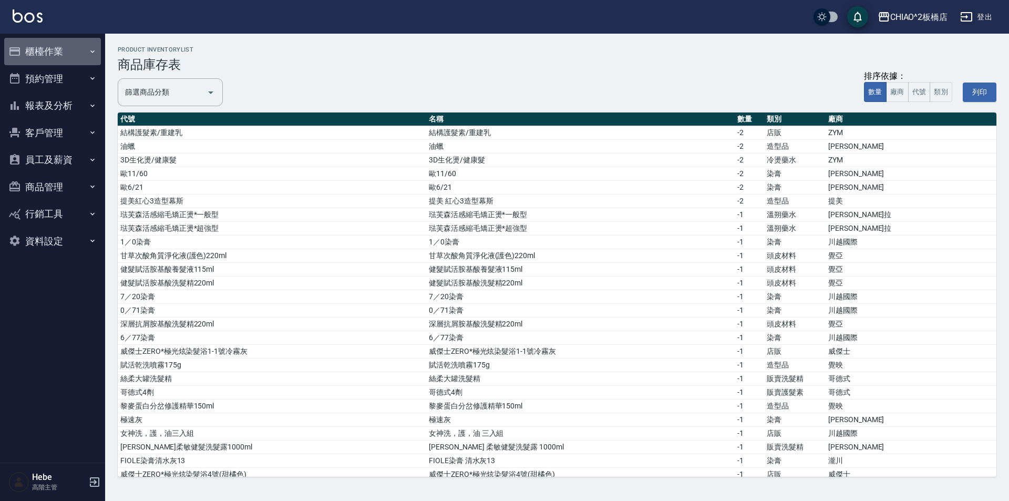
click at [46, 54] on button "櫃檯作業" at bounding box center [52, 51] width 97 height 27
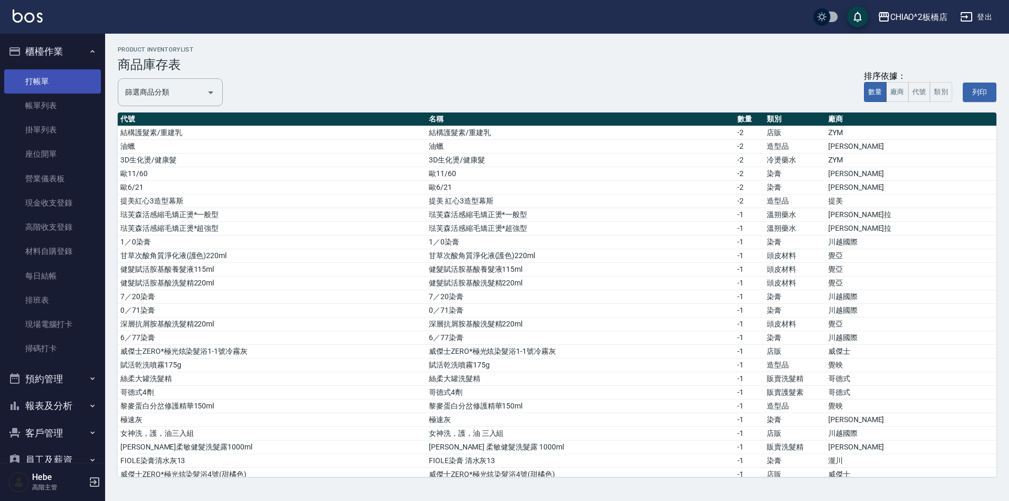
click at [61, 79] on link "打帳單" at bounding box center [52, 81] width 97 height 24
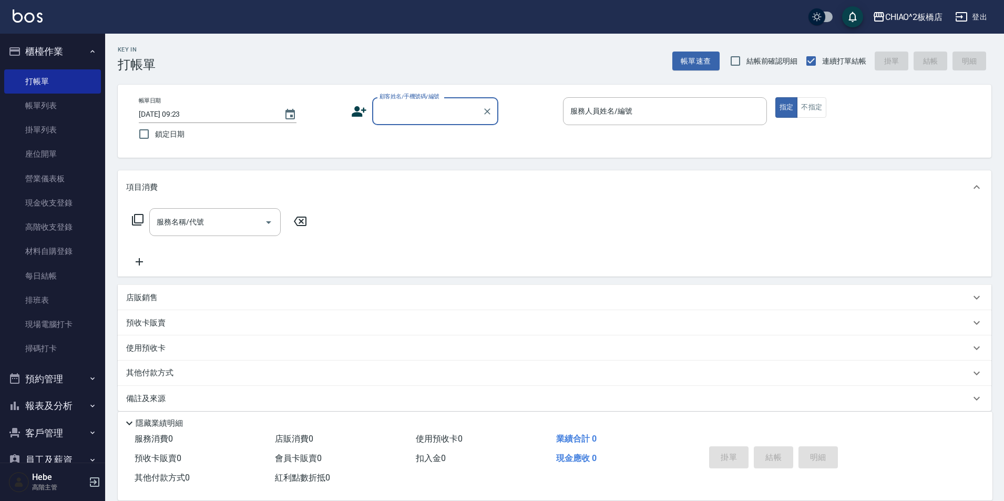
click at [473, 105] on input "顧客姓名/手機號碼/編號" at bounding box center [427, 111] width 101 height 18
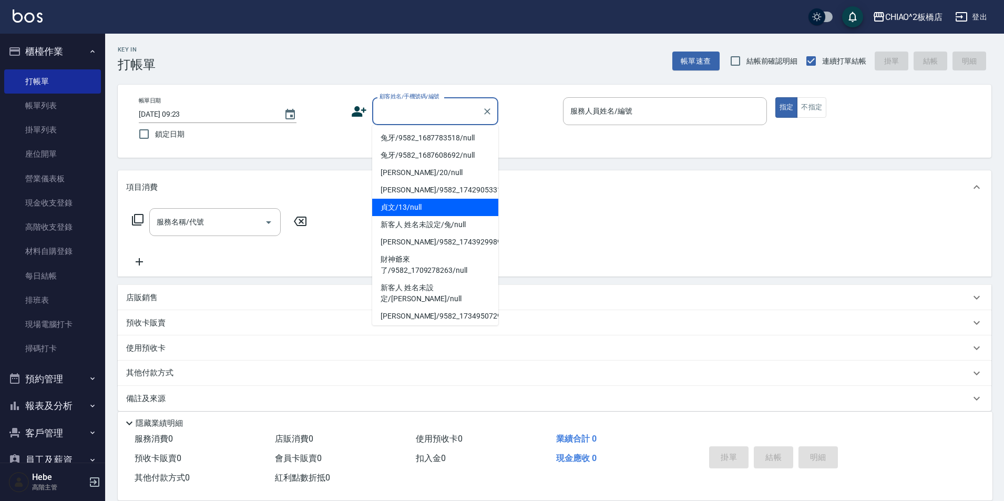
scroll to position [105, 0]
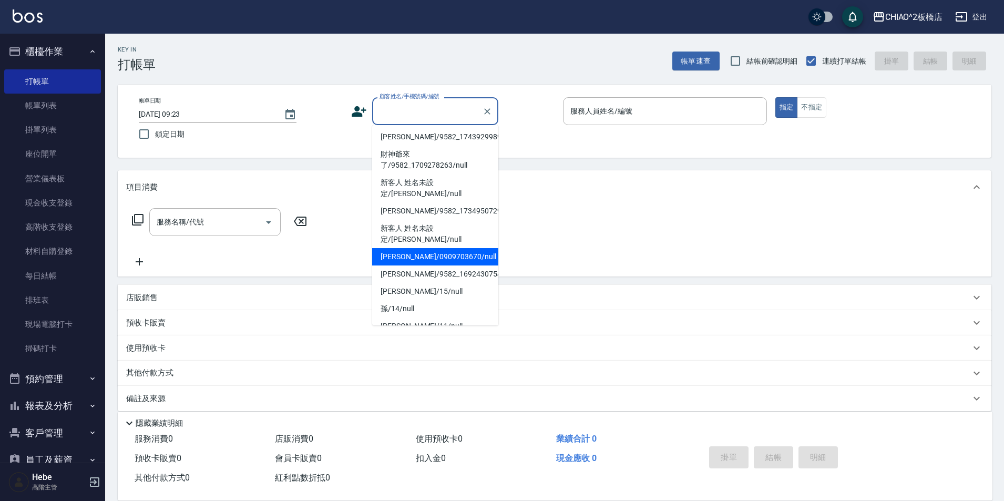
click at [442, 248] on li "[PERSON_NAME]/0909703670/null" at bounding box center [435, 256] width 126 height 17
type input "[PERSON_NAME]/0909703670/null"
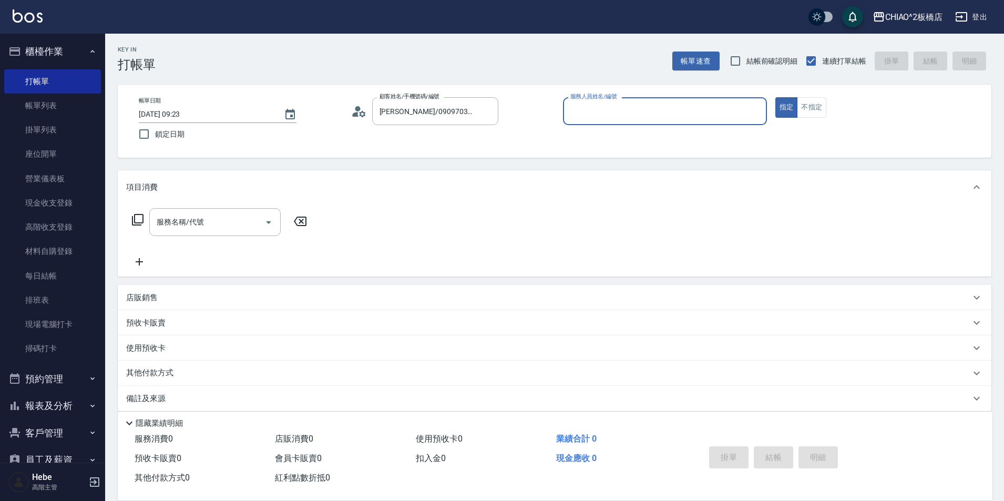
type input "MINI(無代號)"
click at [238, 222] on input "服務名稱/代號" at bounding box center [207, 222] width 106 height 18
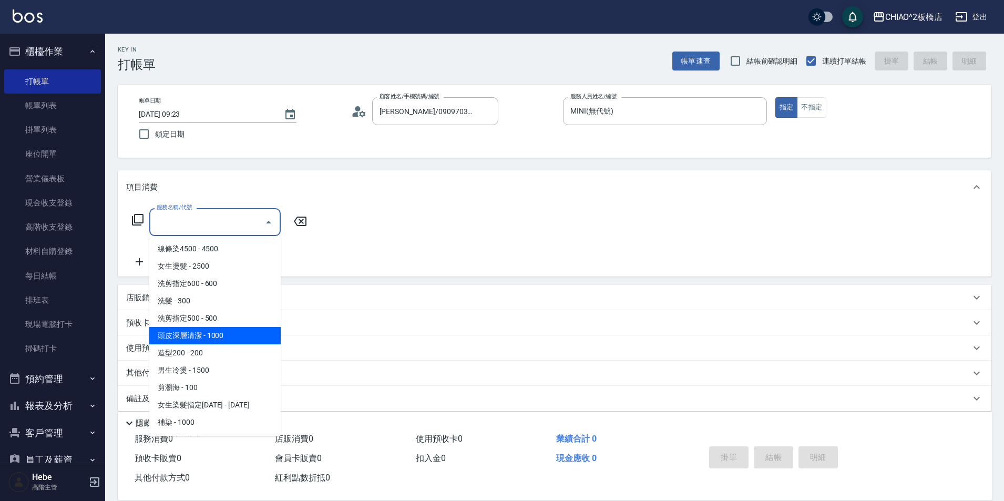
click at [238, 330] on span "頭皮深層清潔 - 1000" at bounding box center [214, 335] width 131 height 17
type input "頭皮深層清潔(96683)"
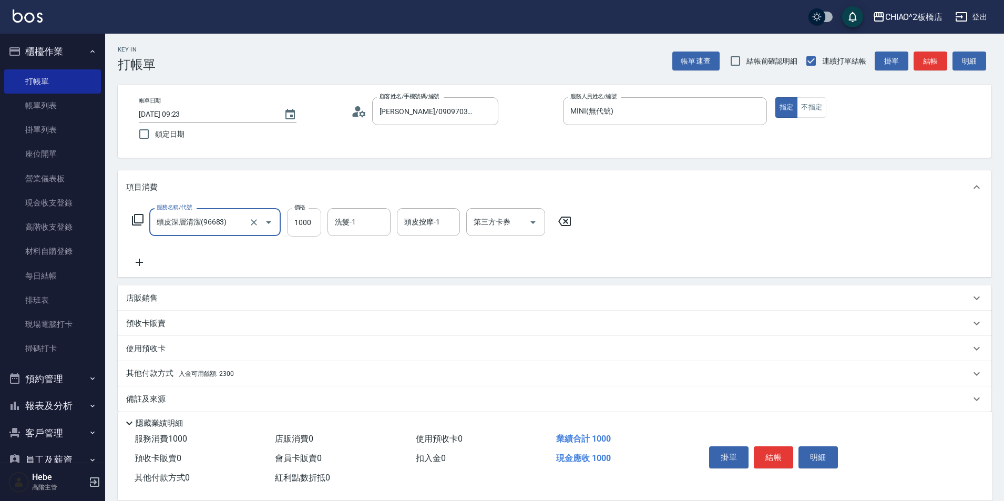
click at [312, 225] on input "1000" at bounding box center [304, 222] width 34 height 28
type input "1500"
click at [246, 371] on div "其他付款方式 入金可用餘額: 2300" at bounding box center [548, 374] width 844 height 12
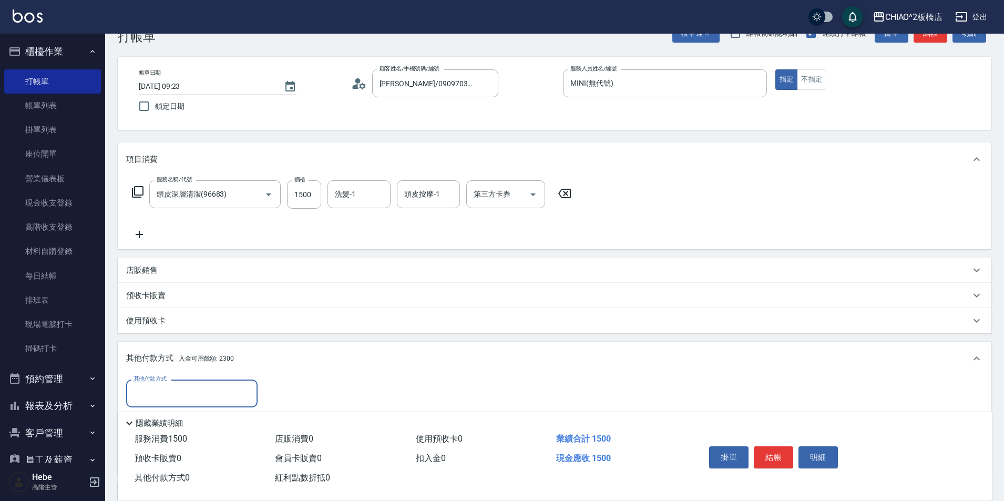
scroll to position [53, 0]
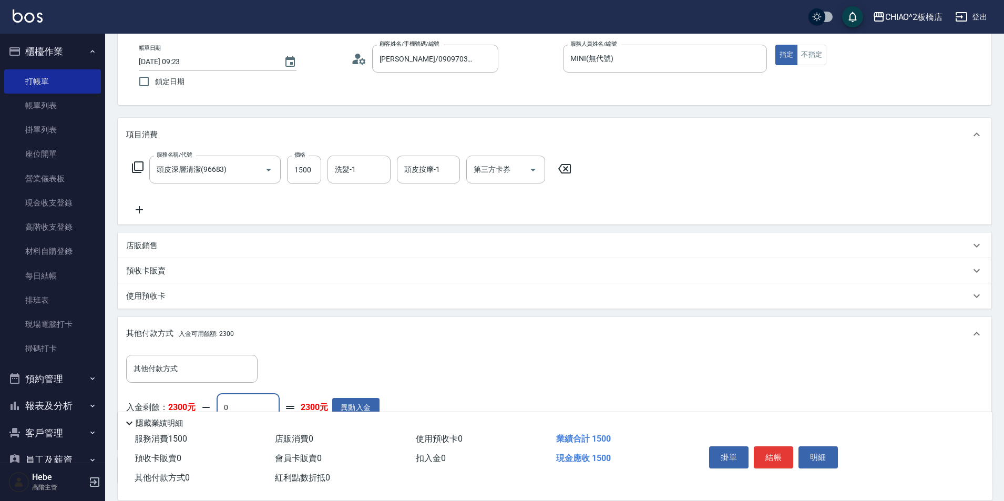
click at [247, 405] on input "0" at bounding box center [247, 407] width 63 height 28
type input "1500"
click at [774, 454] on button "結帳" at bounding box center [772, 457] width 39 height 22
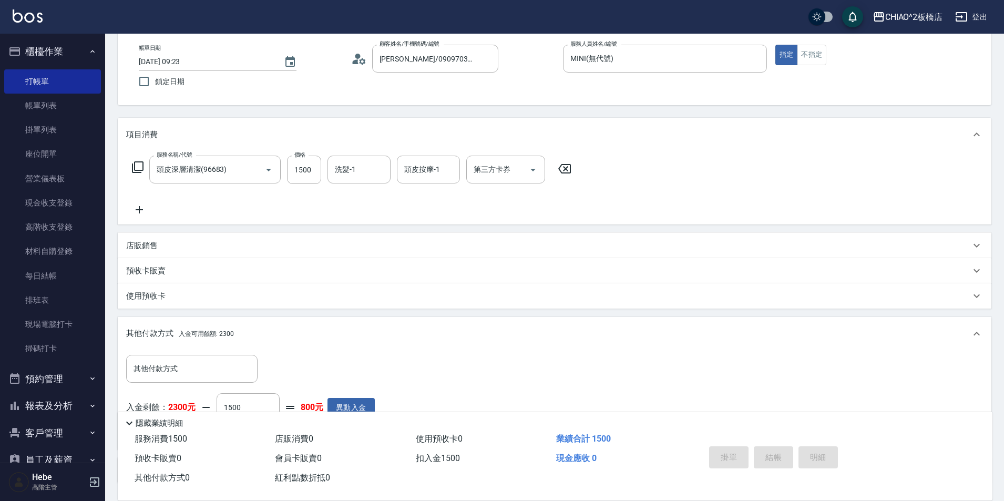
type input "[DATE] 09:24"
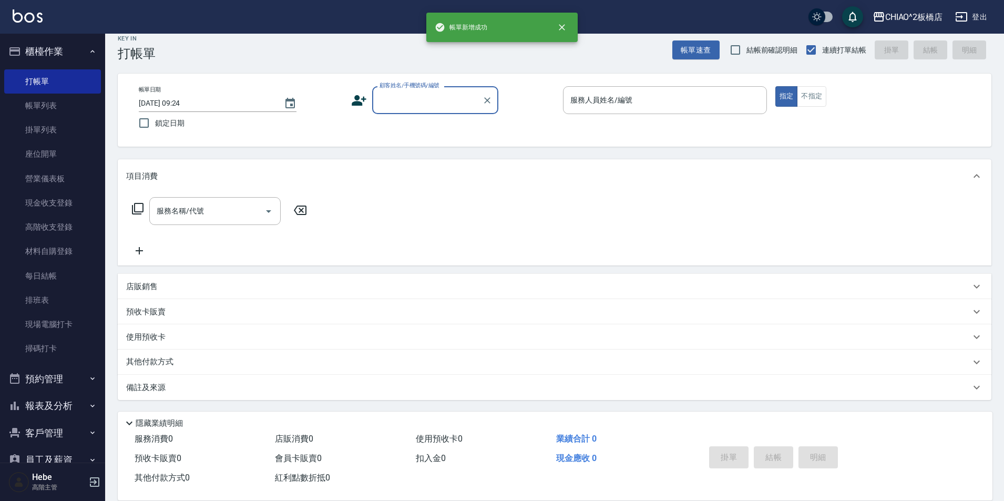
scroll to position [11, 0]
